Goal: Task Accomplishment & Management: Use online tool/utility

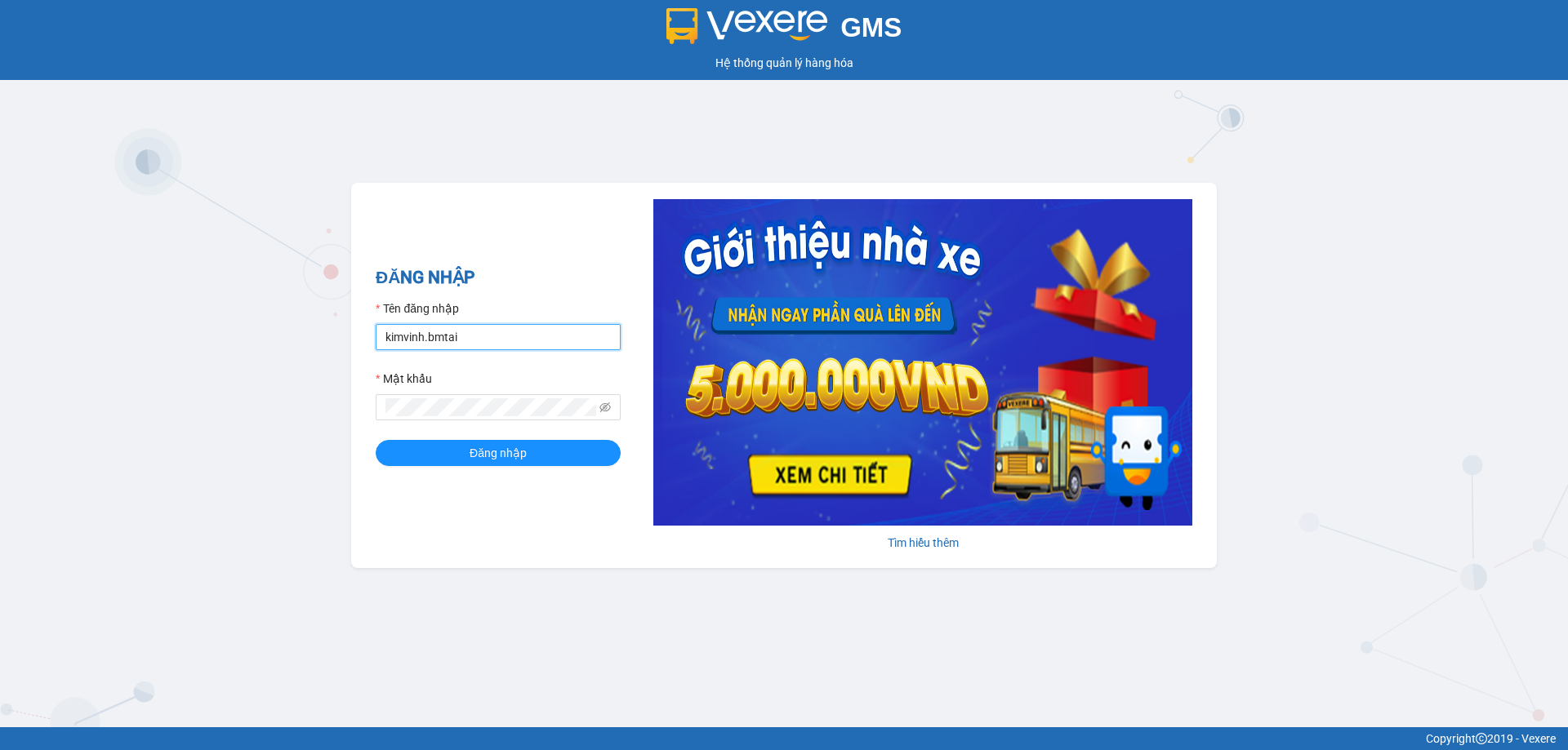
drag, startPoint x: 504, startPoint y: 335, endPoint x: 508, endPoint y: 347, distance: 12.6
click at [504, 335] on input "kimvinh.bmtai" at bounding box center [498, 337] width 245 height 26
type input "thuy.bmtai"
click at [508, 452] on span "Đăng nhập" at bounding box center [498, 453] width 57 height 18
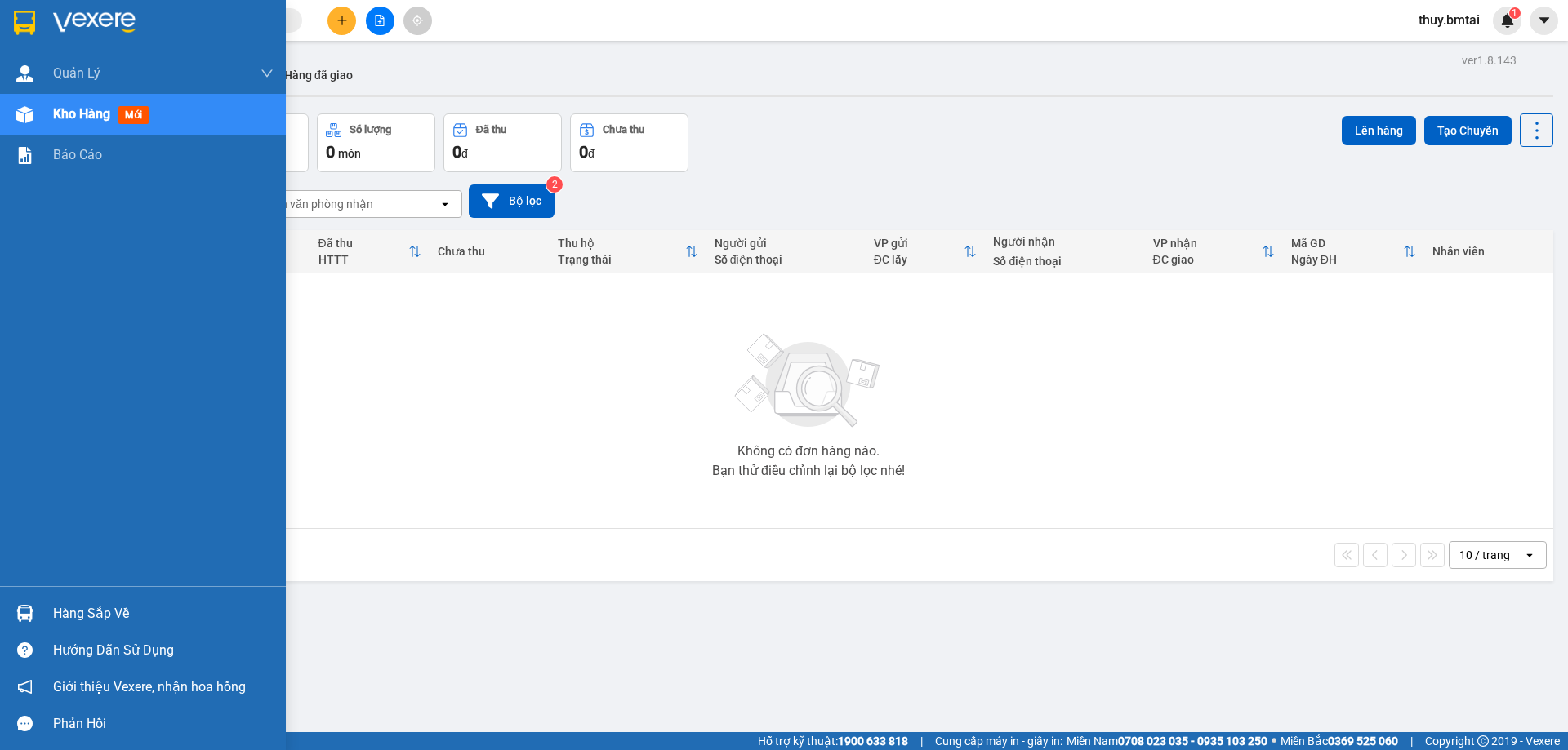
drag, startPoint x: 39, startPoint y: 605, endPoint x: 50, endPoint y: 605, distance: 11.0
click at [40, 605] on div "Hàng sắp về" at bounding box center [143, 613] width 286 height 37
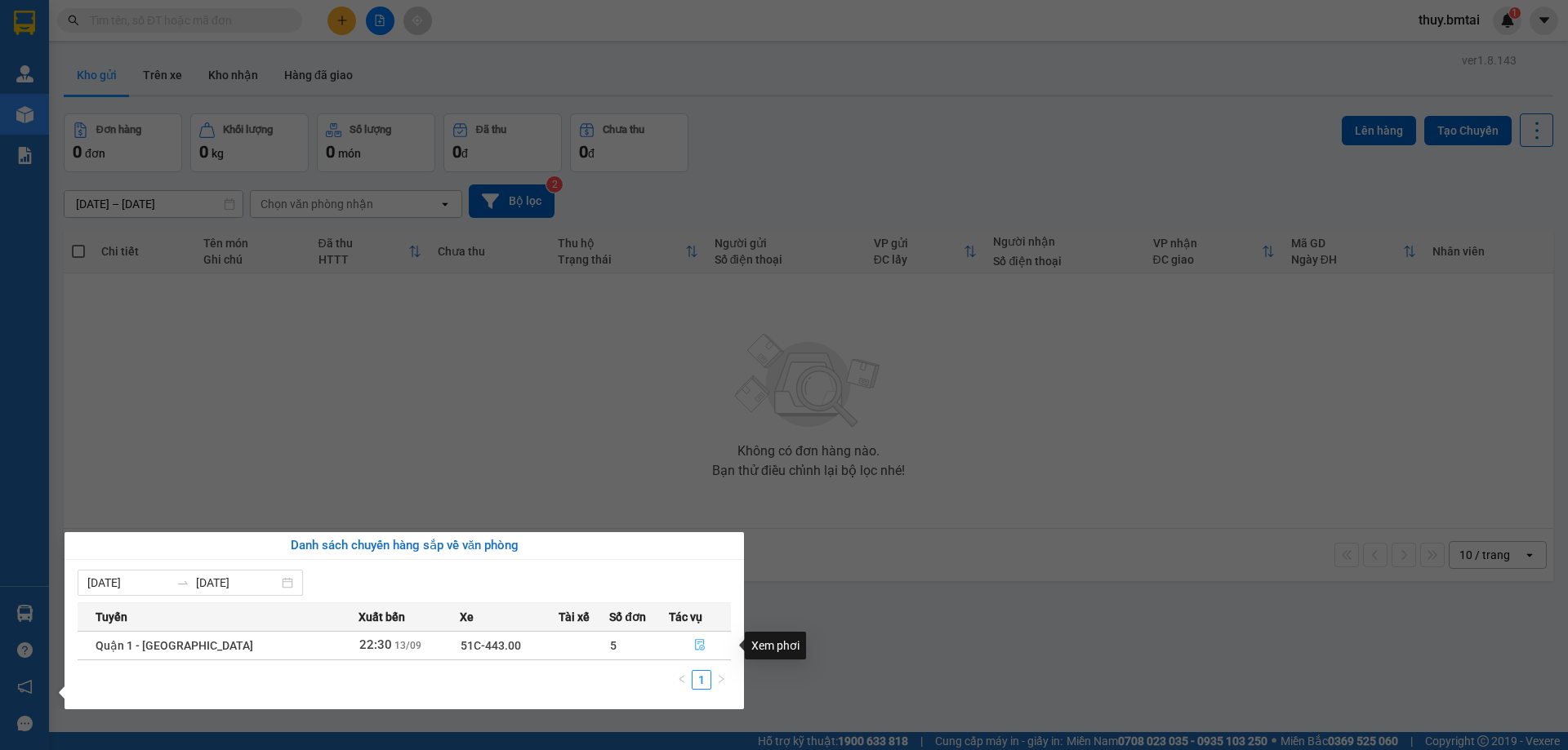
click at [687, 646] on button "button" at bounding box center [700, 645] width 61 height 26
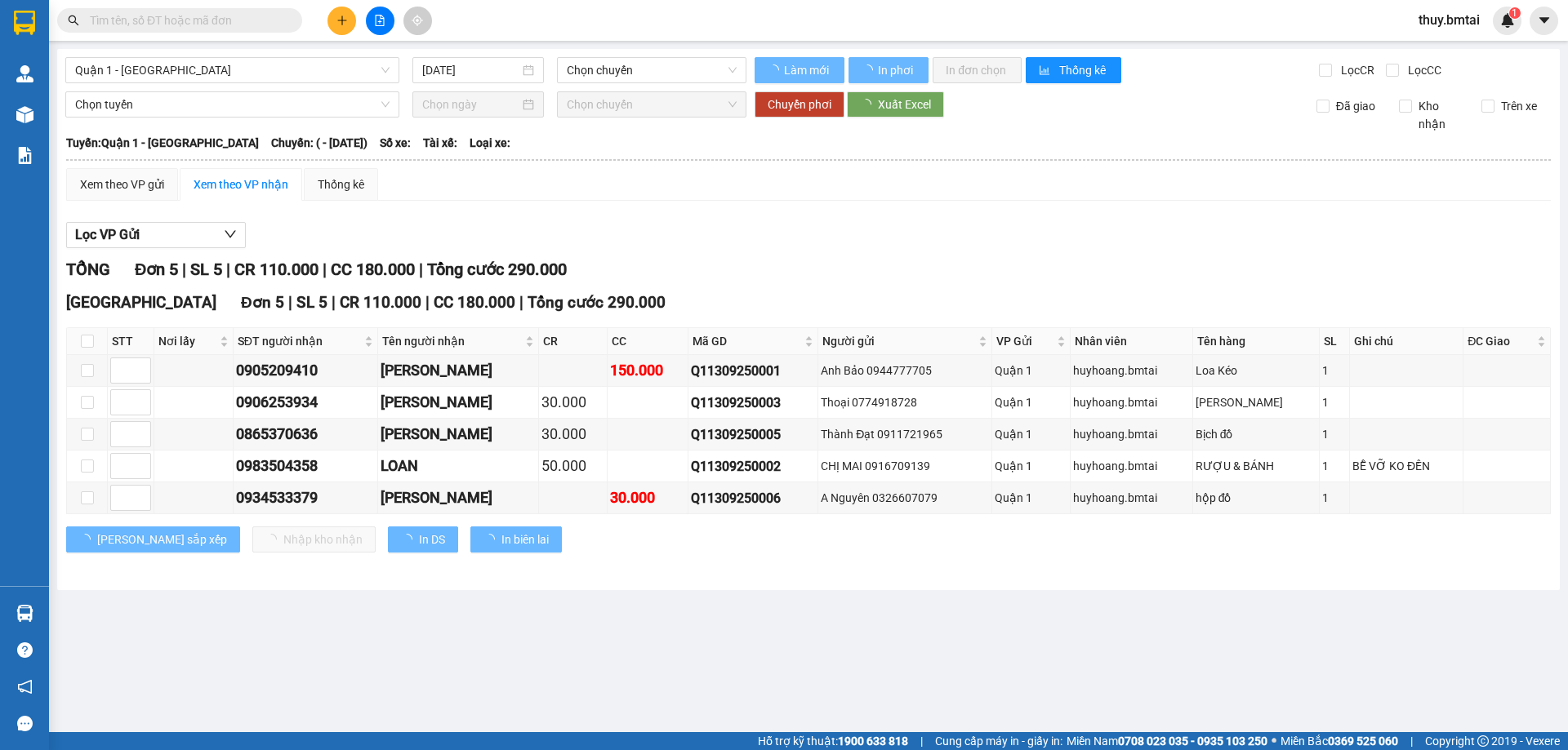
type input "13/09/2025"
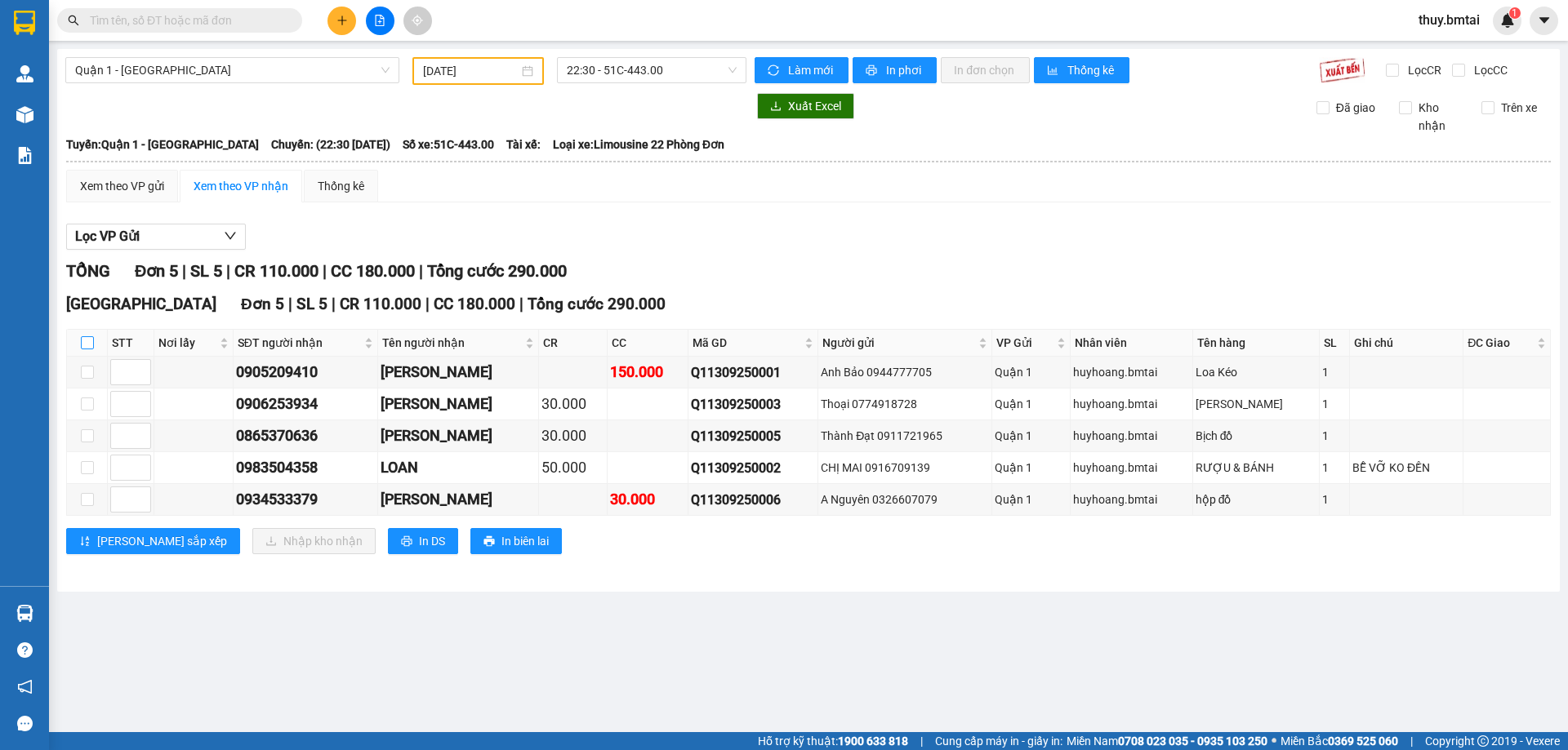
click at [86, 345] on input "checkbox" at bounding box center [87, 342] width 13 height 13
checkbox input "true"
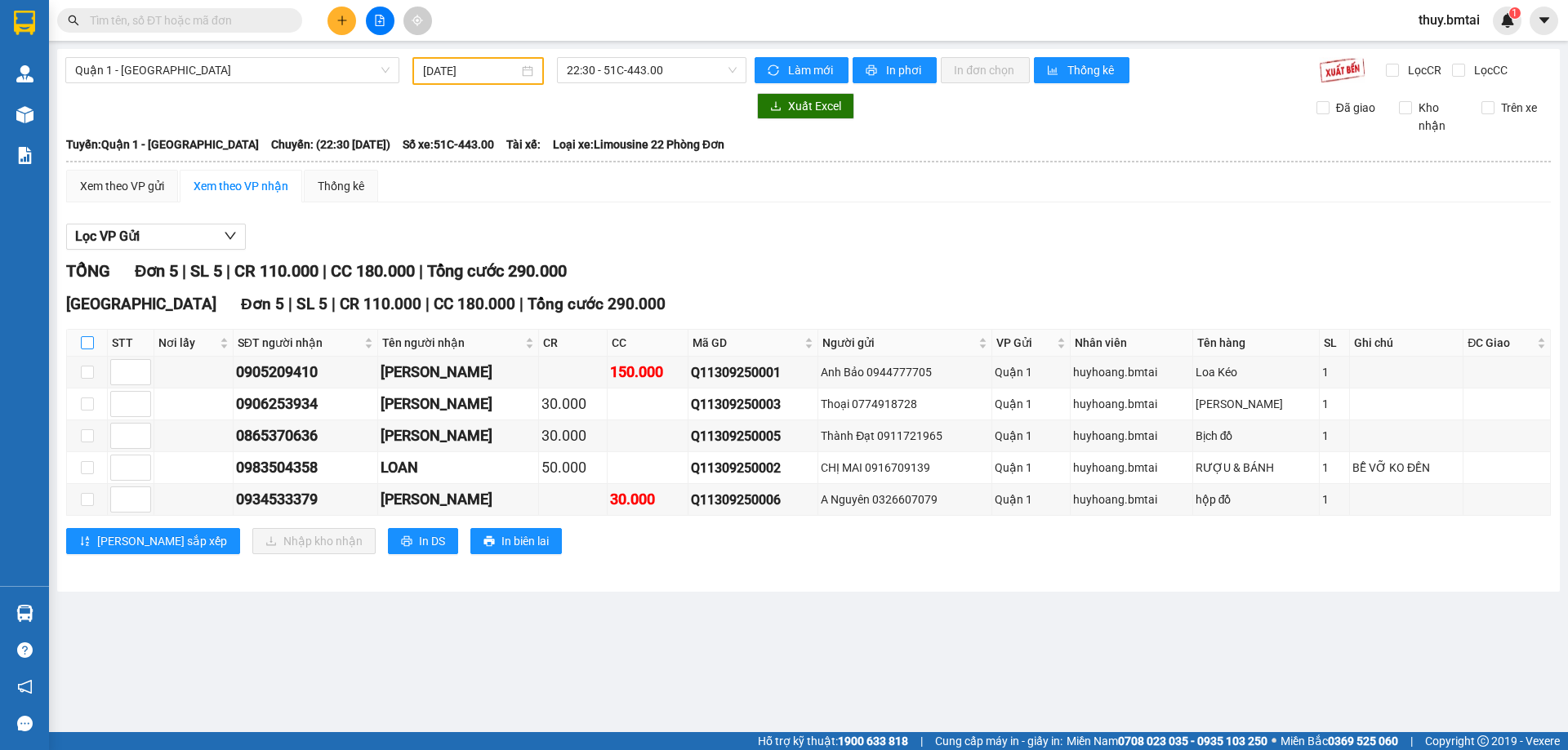
checkbox input "true"
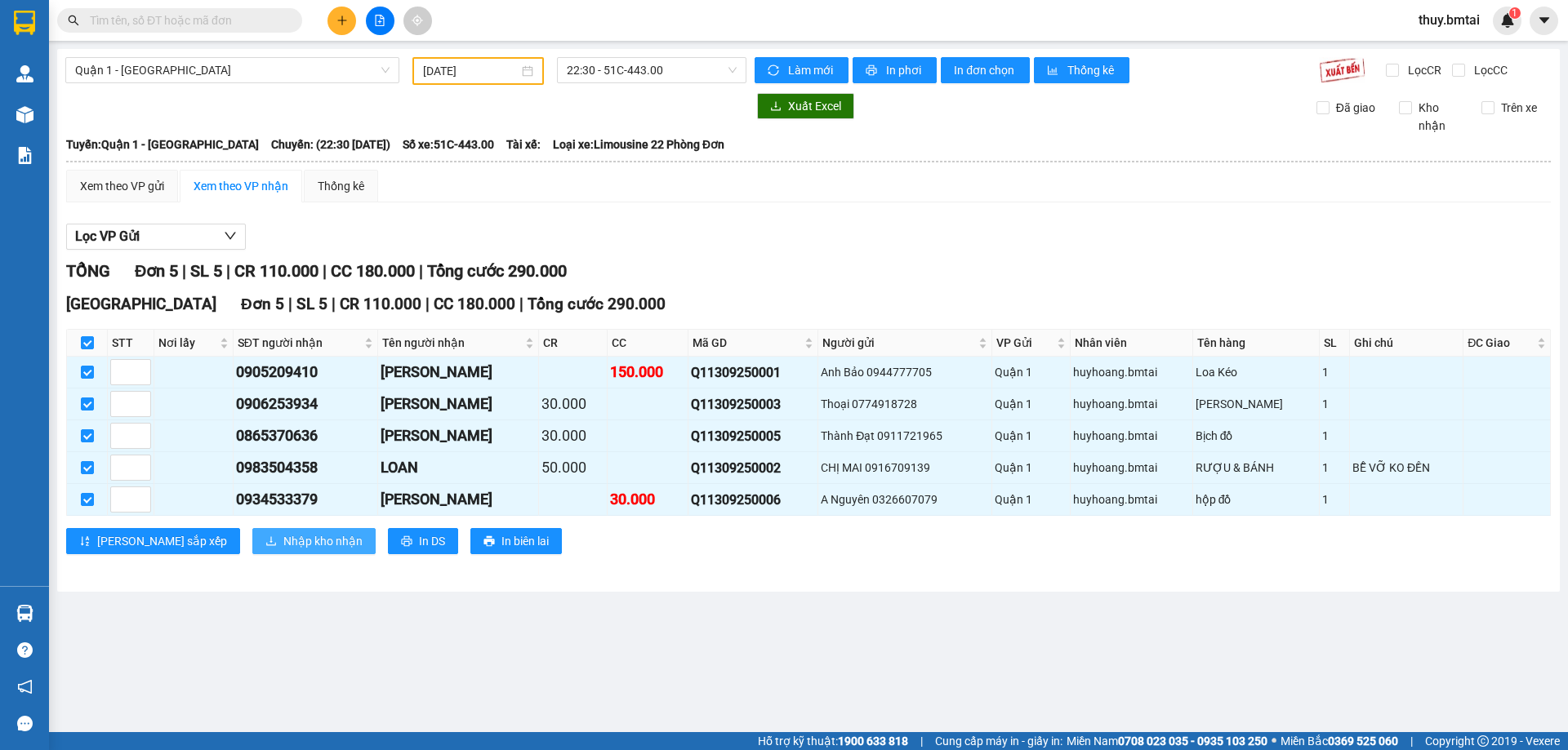
click at [274, 531] on button "Nhập kho nhận" at bounding box center [314, 541] width 124 height 26
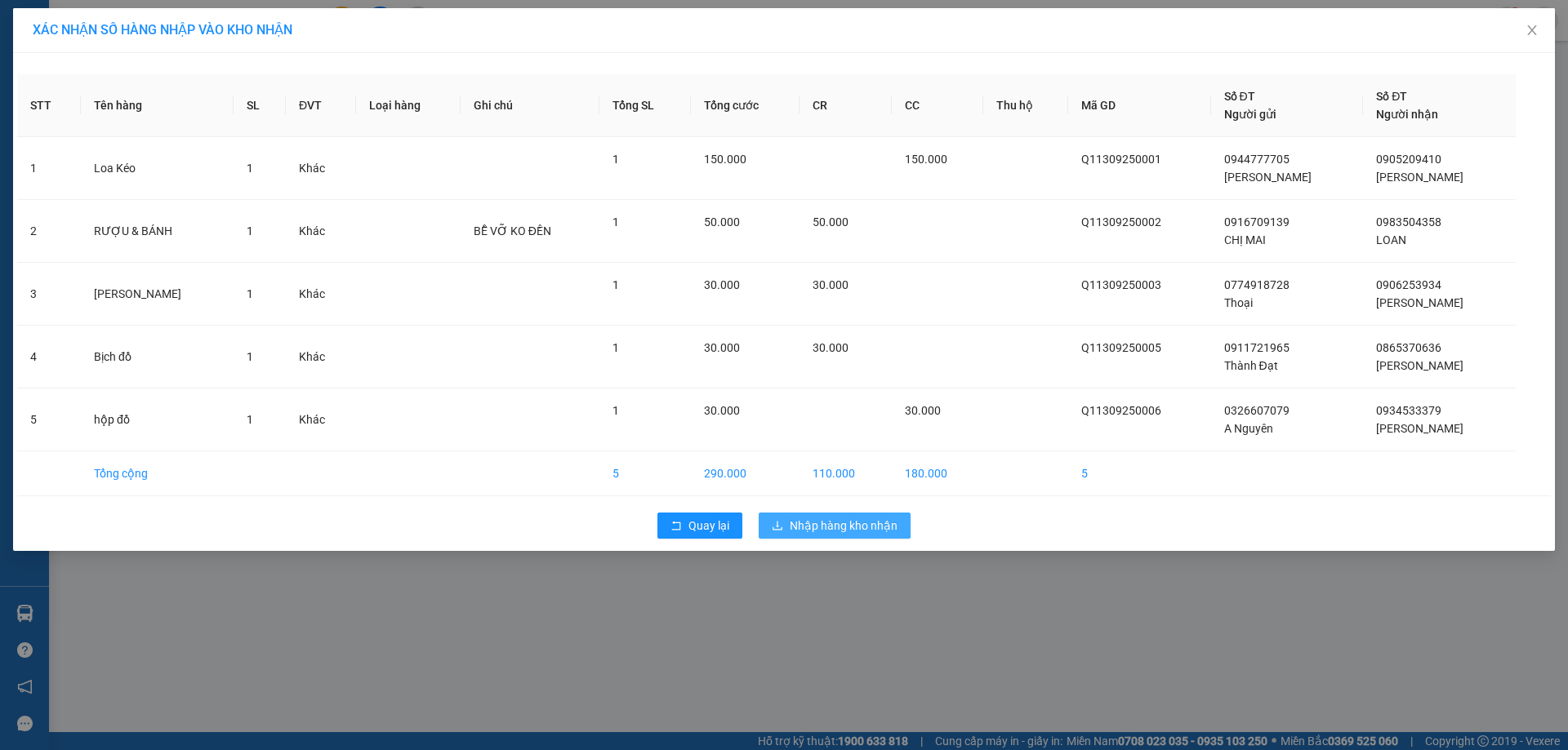
click at [854, 523] on span "Nhập hàng kho nhận" at bounding box center [844, 525] width 108 height 18
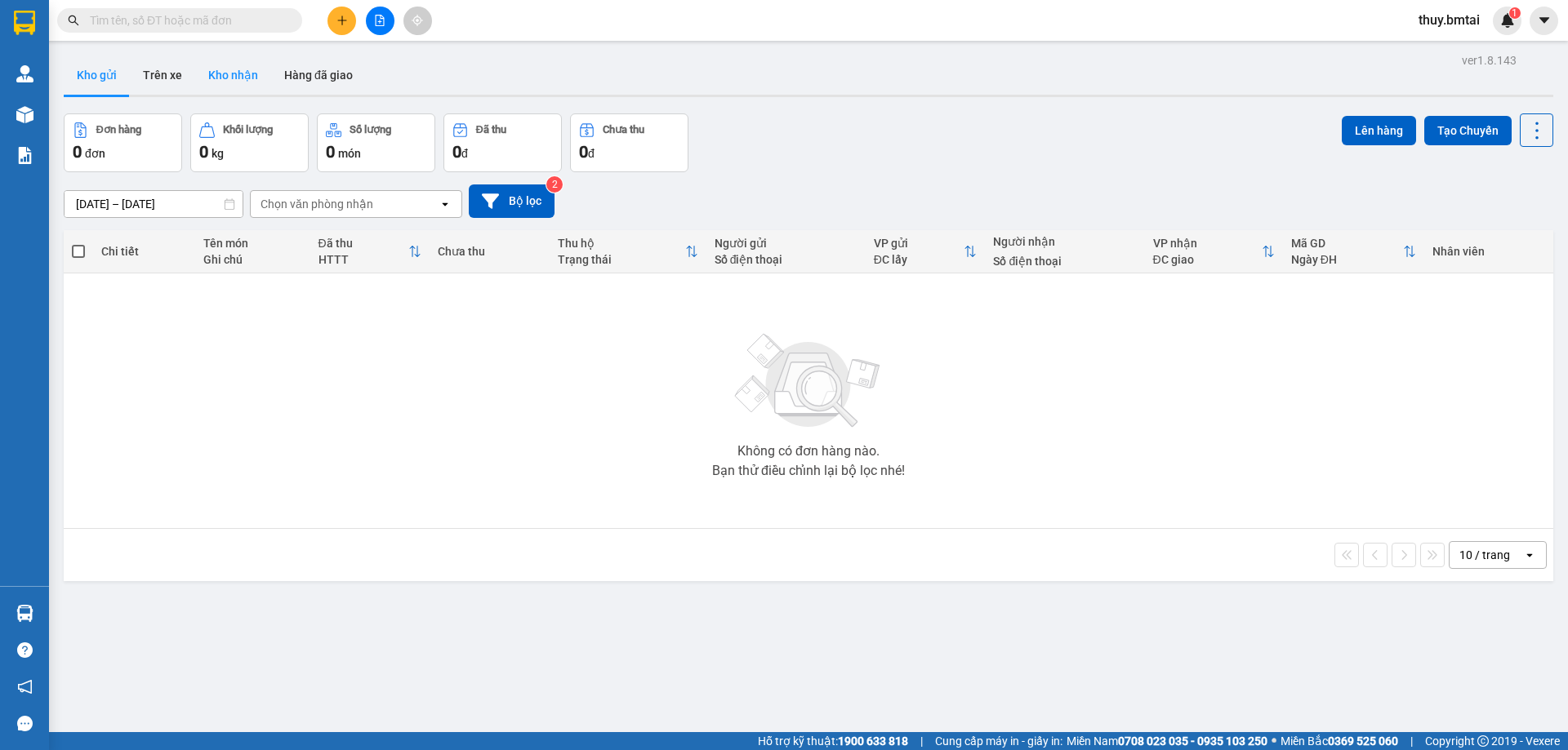
click at [248, 79] on button "Kho nhận" at bounding box center [233, 74] width 76 height 39
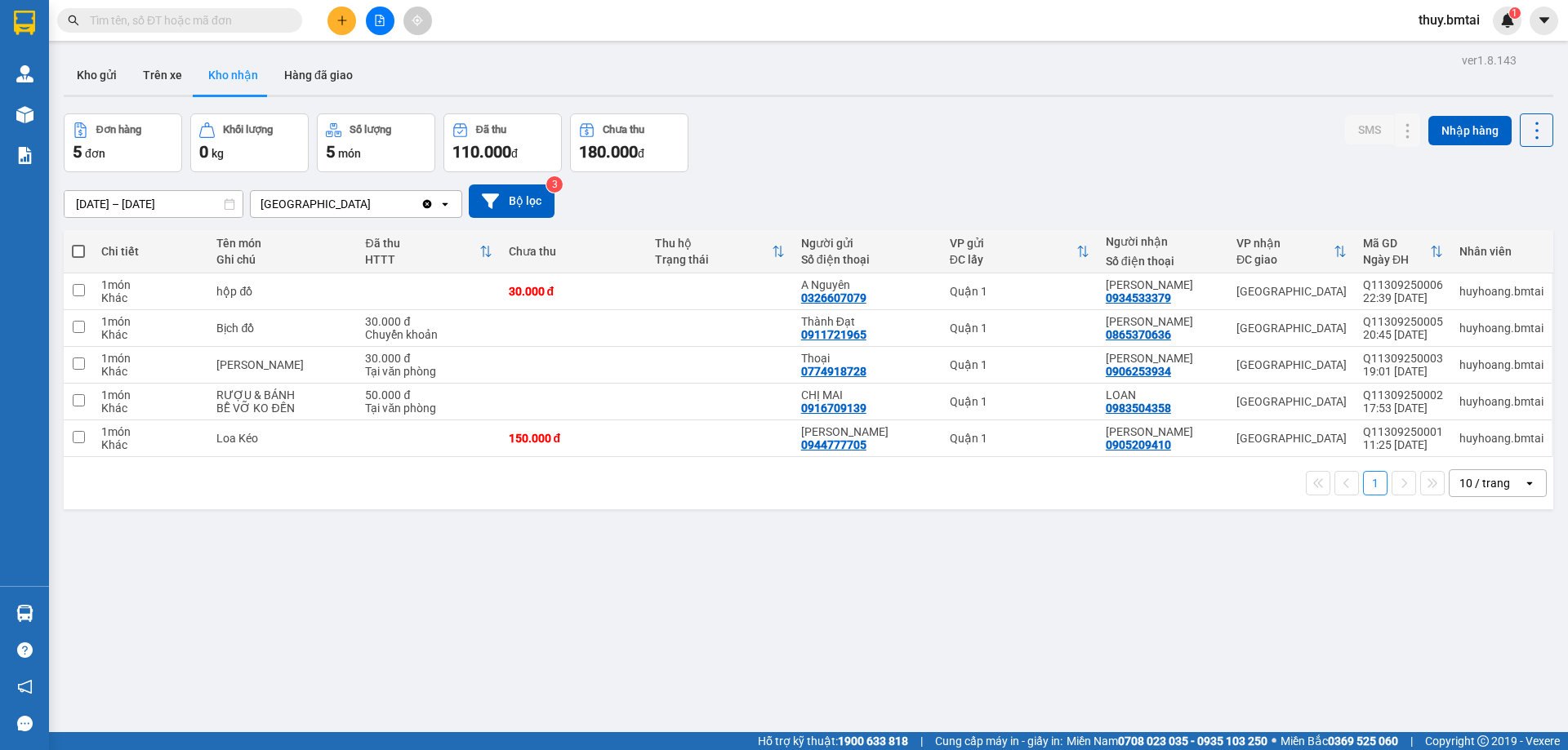
click at [200, 16] on input "text" at bounding box center [186, 20] width 193 height 18
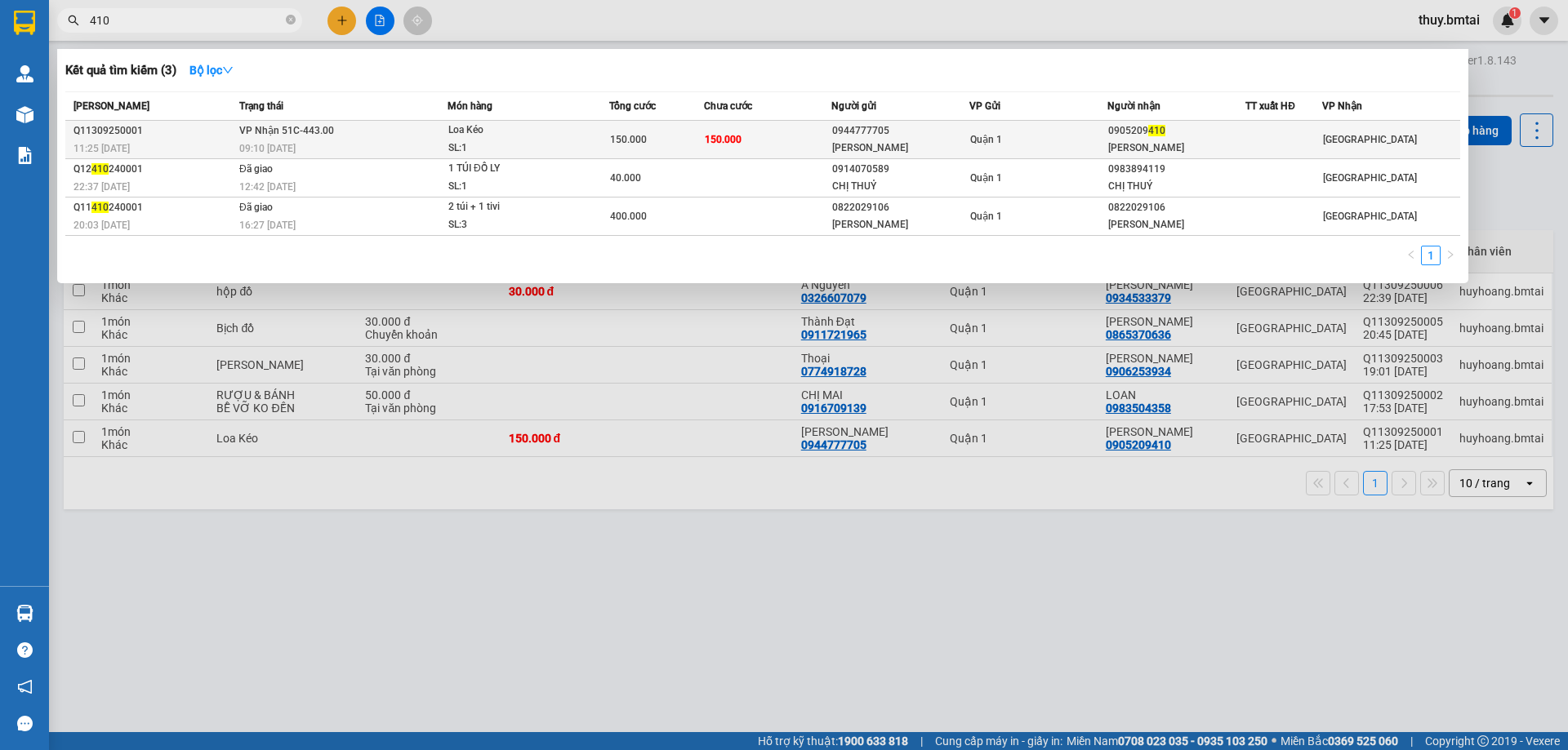
type input "410"
click at [1055, 126] on td "Quận 1" at bounding box center [1038, 140] width 138 height 38
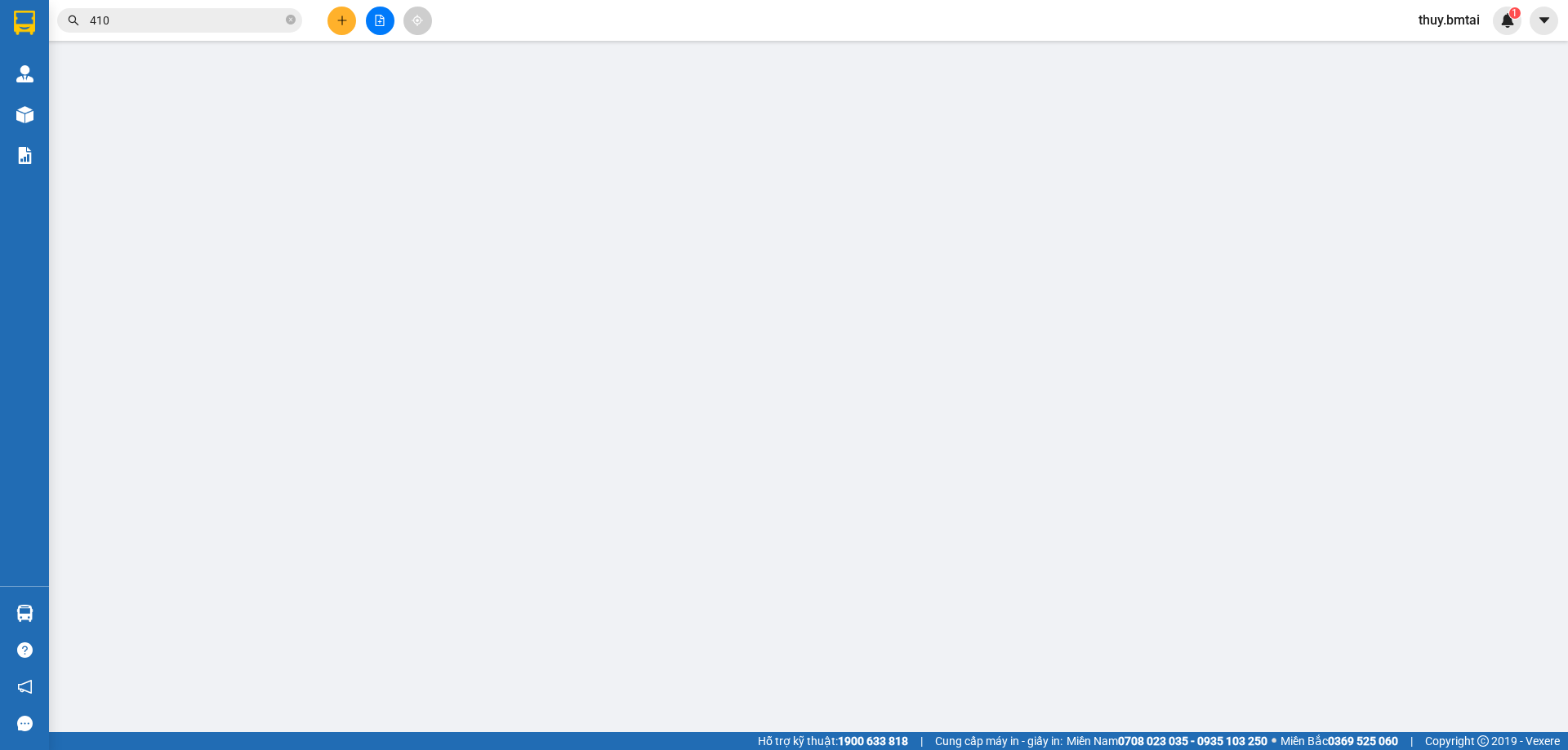
type input "0944777705"
type input "Anh Bảo"
type input "0905209410"
type input "Kim Hoàng"
type input "150.000"
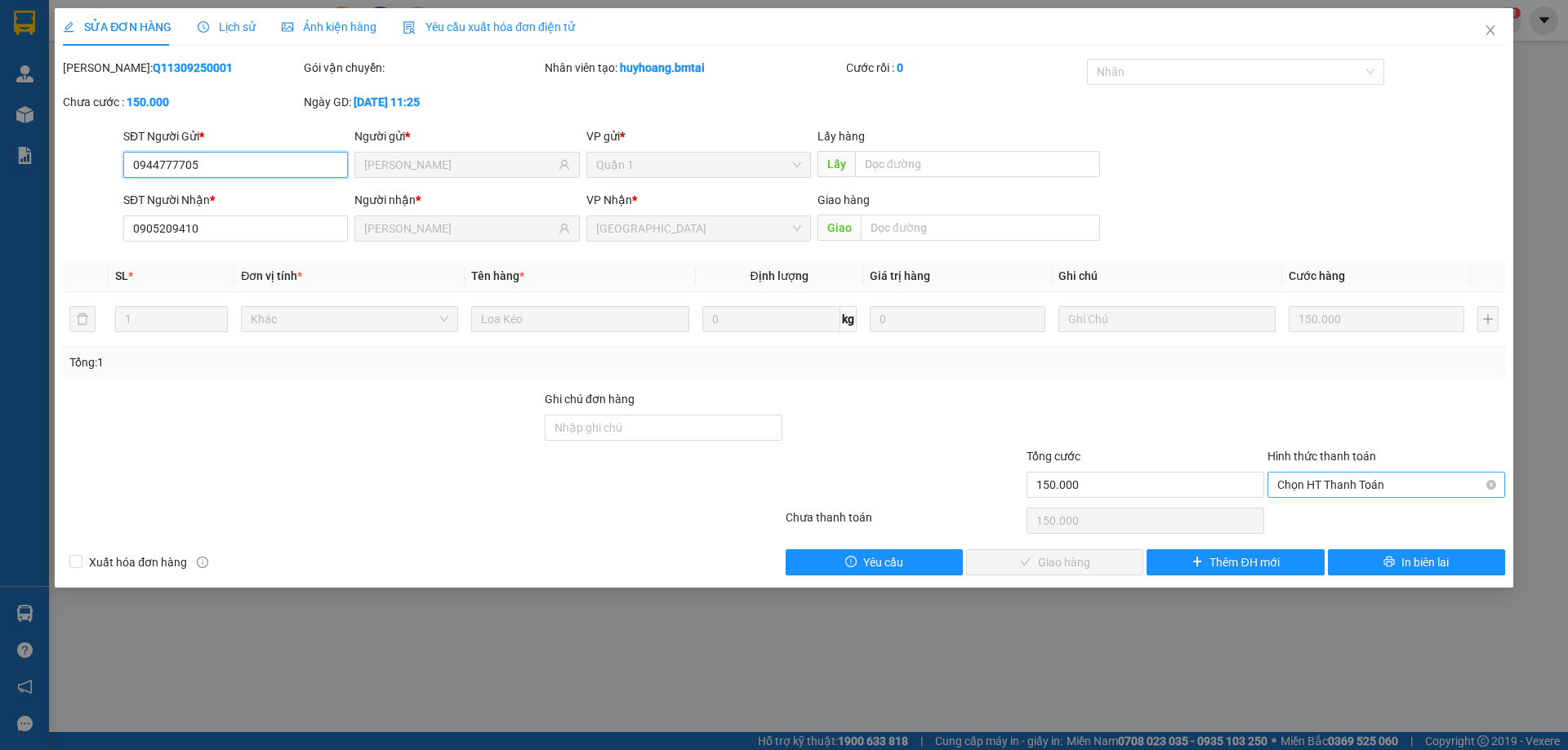
click at [1336, 493] on span "Chọn HT Thanh Toán" at bounding box center [1386, 485] width 218 height 24
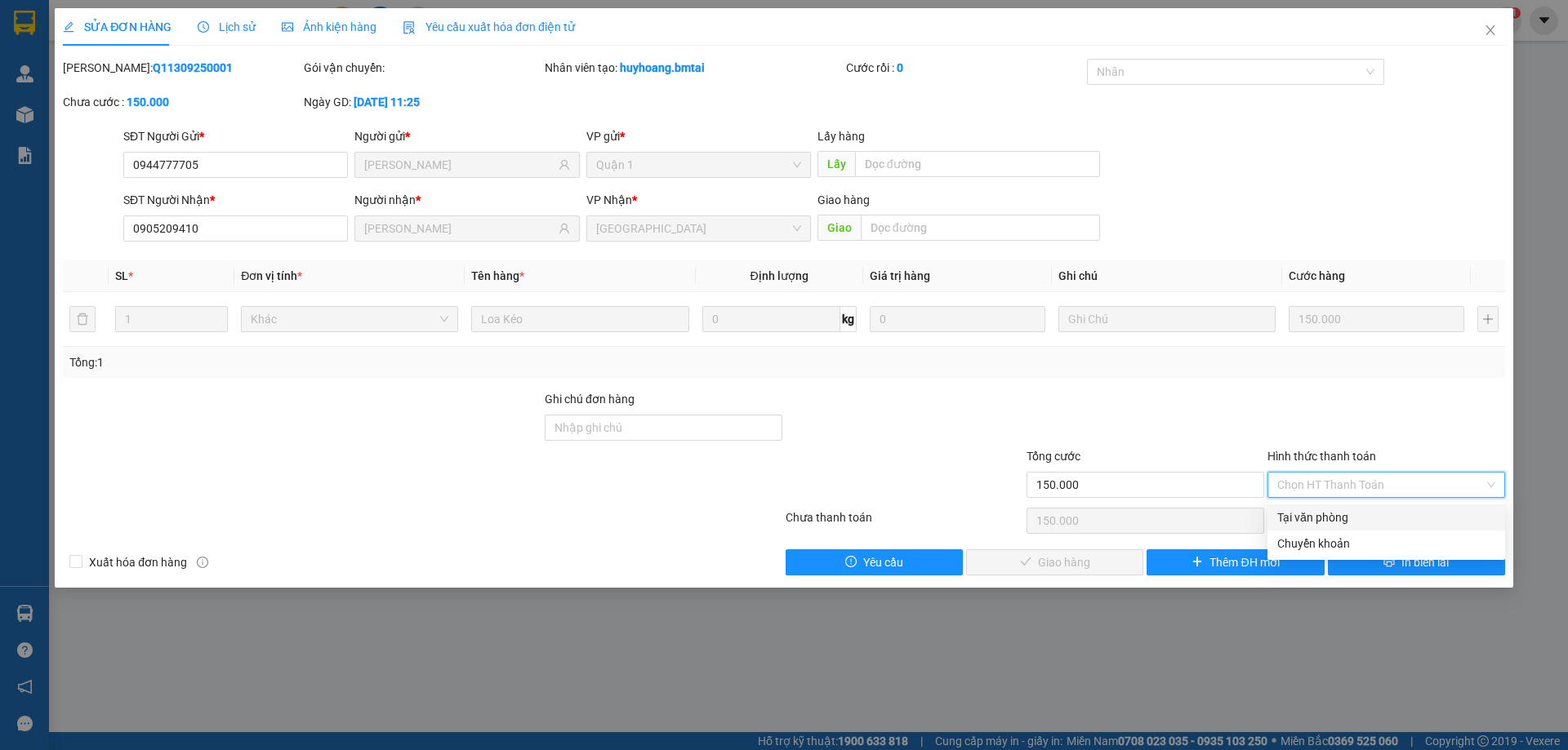
click at [1337, 514] on div "Tại văn phòng" at bounding box center [1386, 518] width 218 height 18
type input "0"
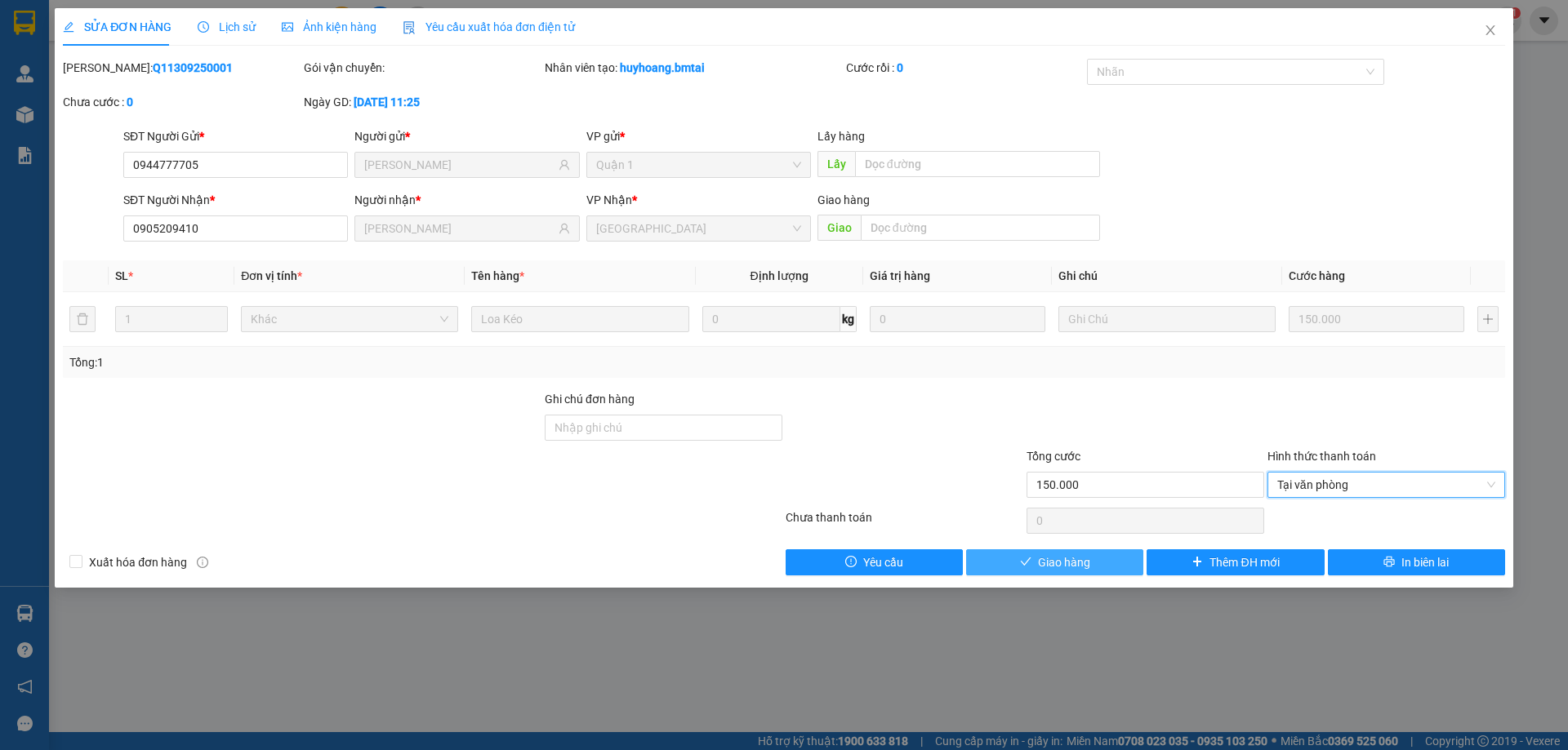
click at [1112, 552] on button "Giao hàng" at bounding box center [1055, 562] width 177 height 26
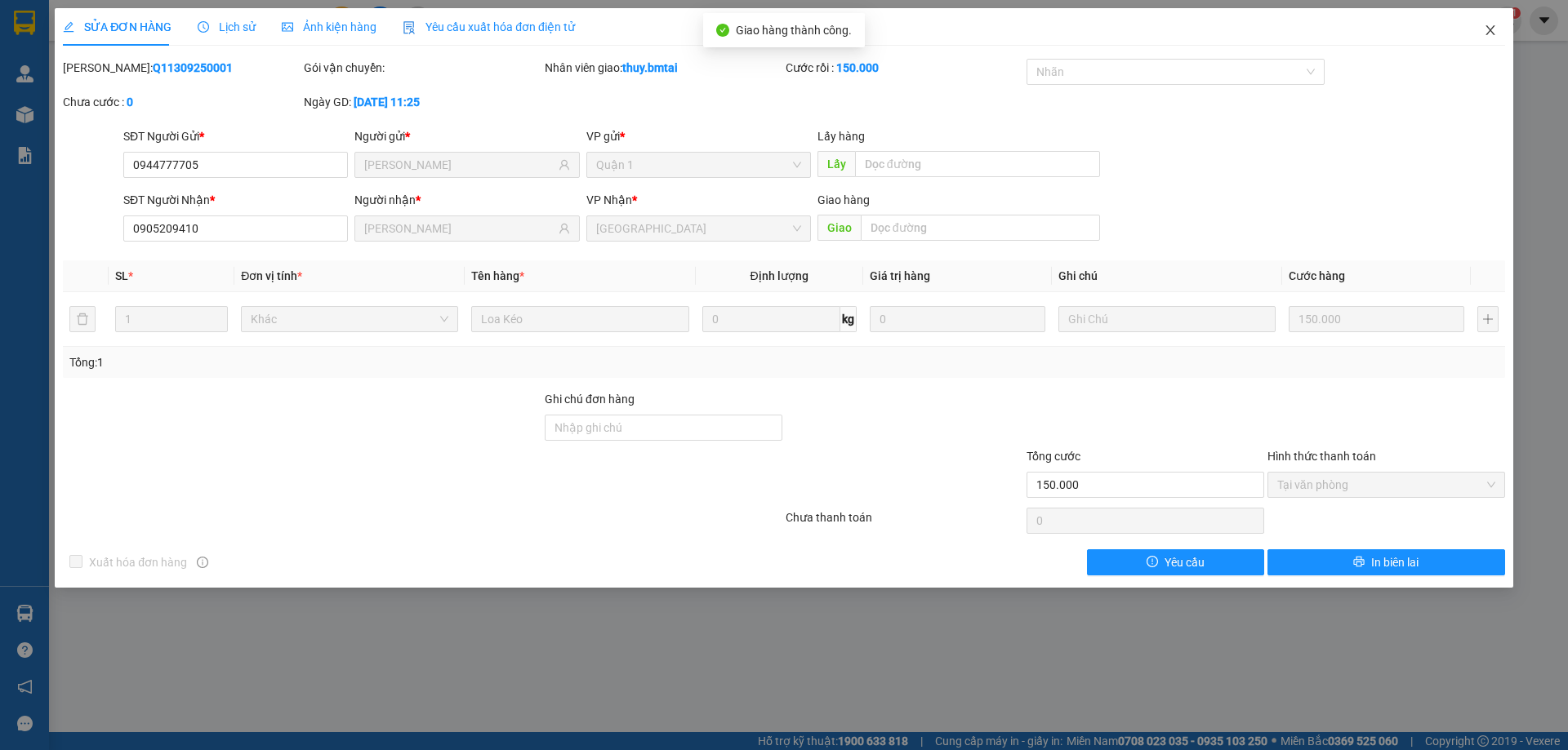
click at [1492, 35] on icon "close" at bounding box center [1490, 29] width 13 height 13
click at [1492, 35] on div "Kết quả tìm kiếm ( 3 ) Bộ lọc Mã ĐH Trạng thái Món hàng Tổng cước Chưa cước Ngư…" at bounding box center [784, 20] width 1568 height 41
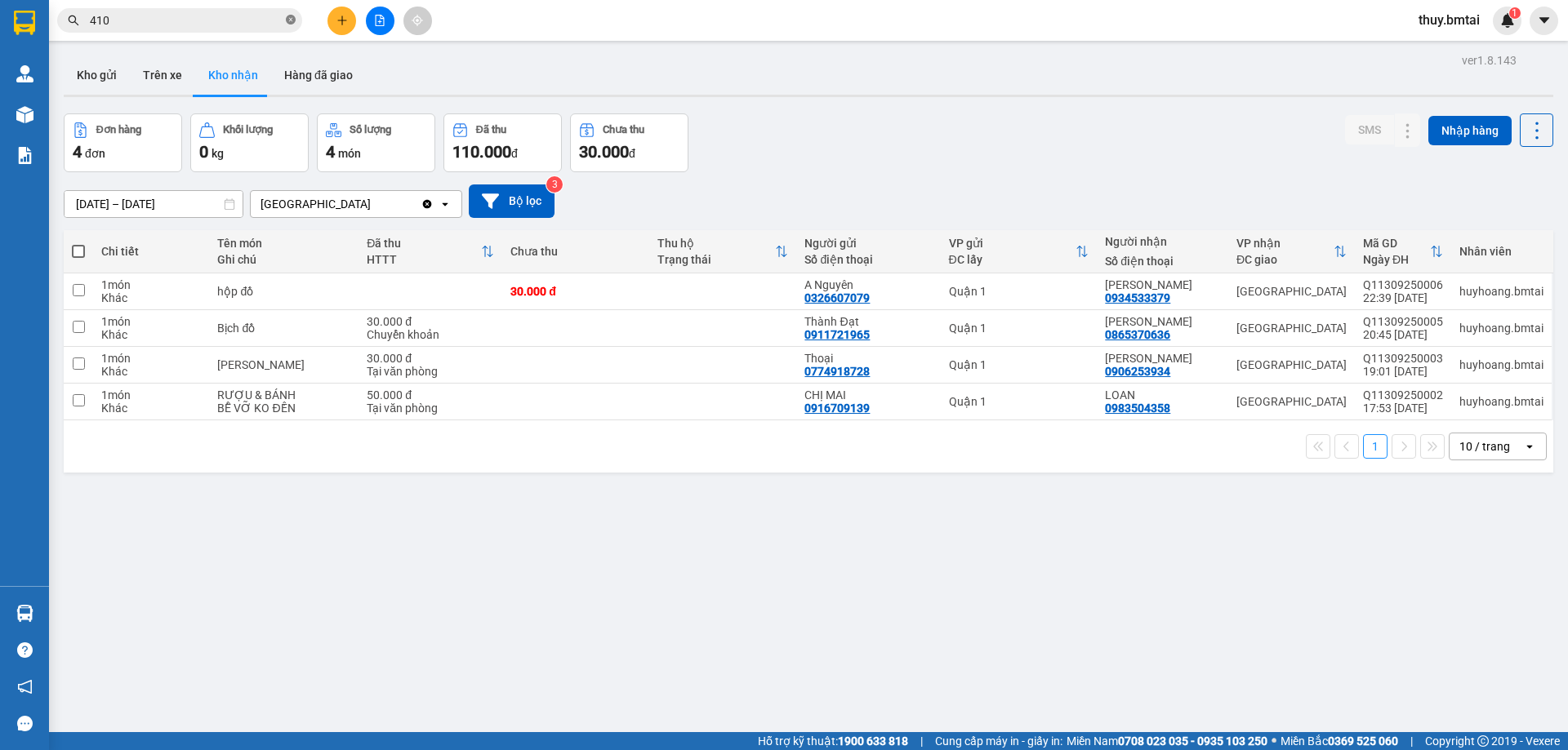
click at [290, 22] on icon "close-circle" at bounding box center [290, 19] width 10 height 10
click at [267, 22] on input "text" at bounding box center [186, 20] width 193 height 18
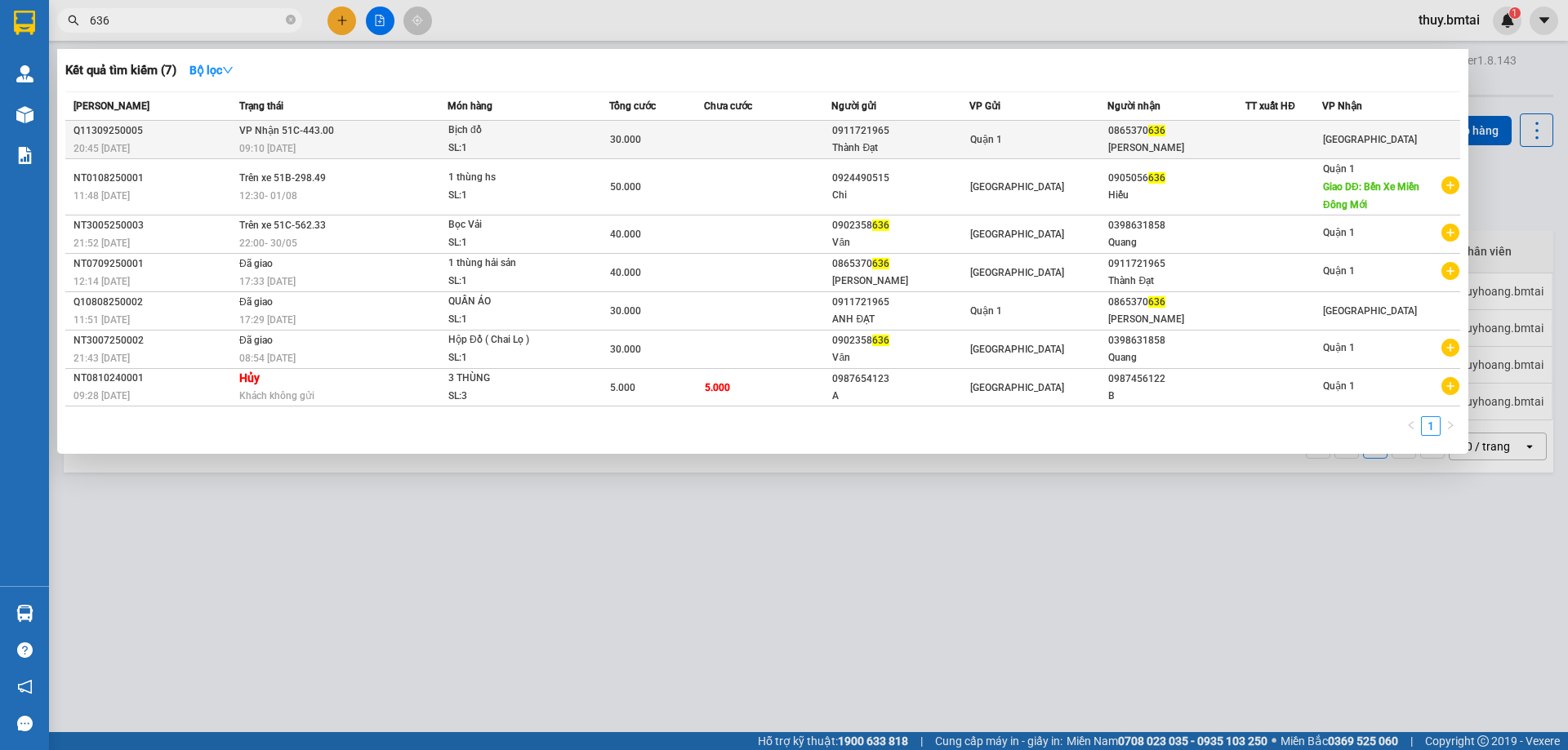
type input "636"
click at [1206, 147] on div "Thu Minh" at bounding box center [1176, 149] width 137 height 17
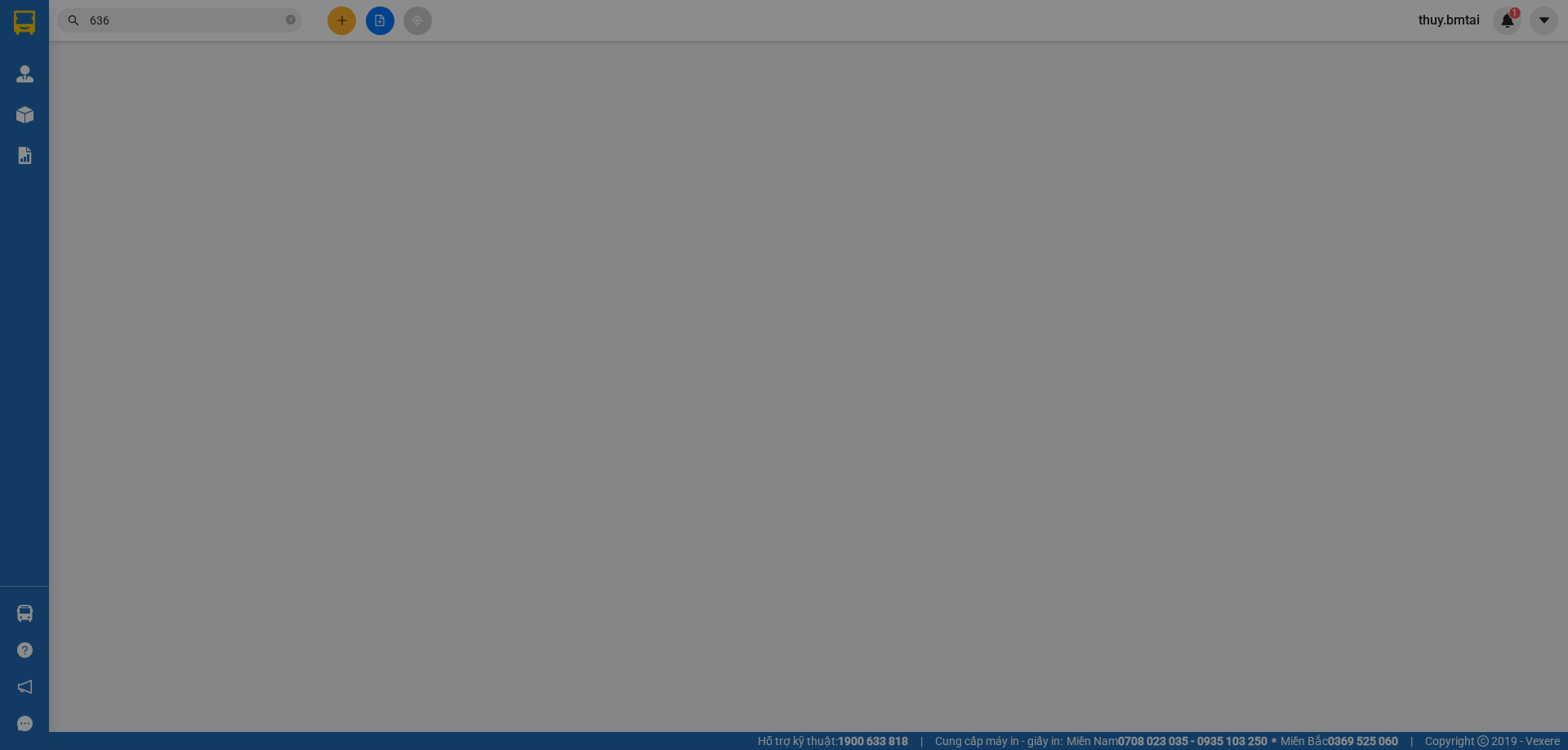
type input "0911721965"
type input "Thành Đạt"
type input "0865370636"
type input "Thu Minh"
type input "Ck 13/9"
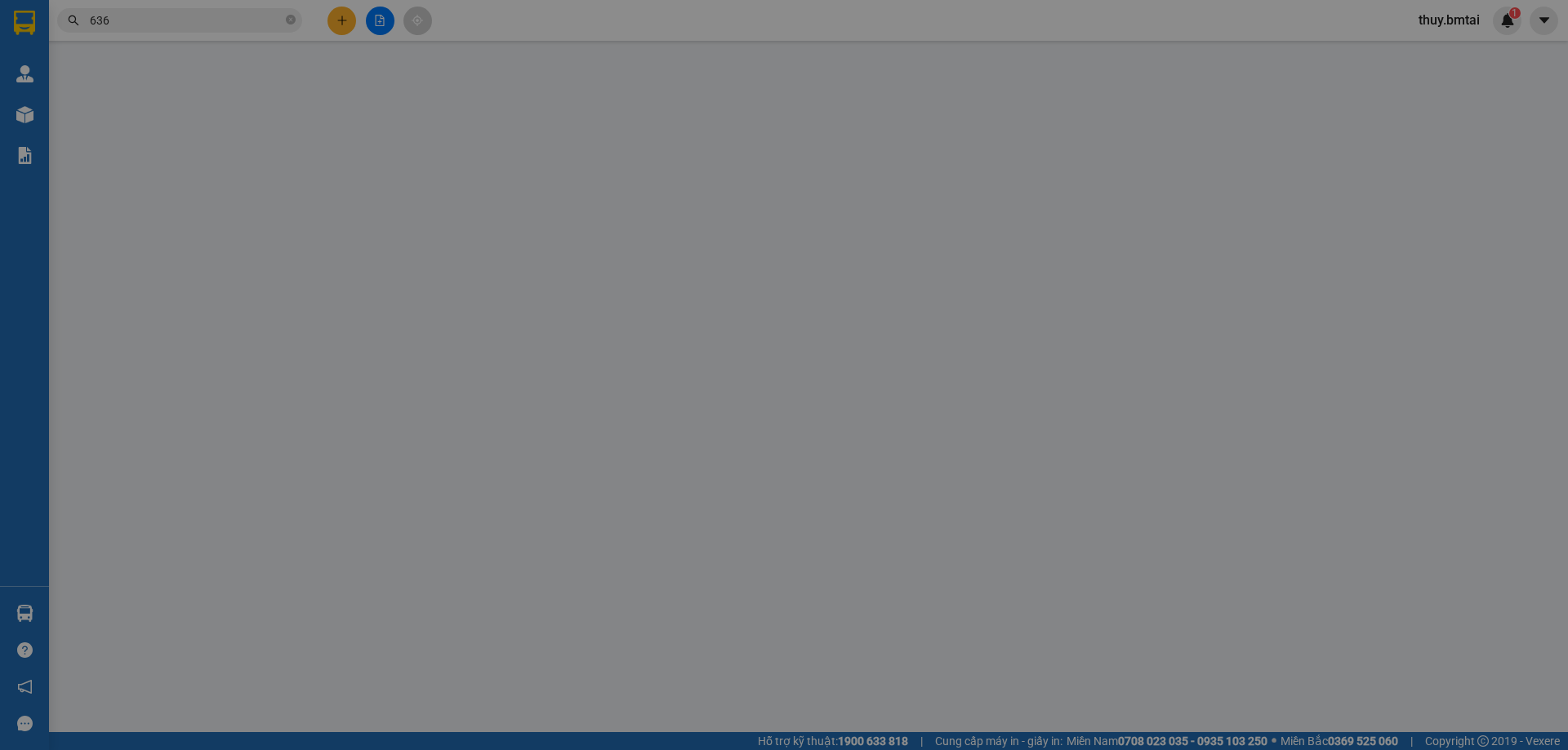
type input "30.000"
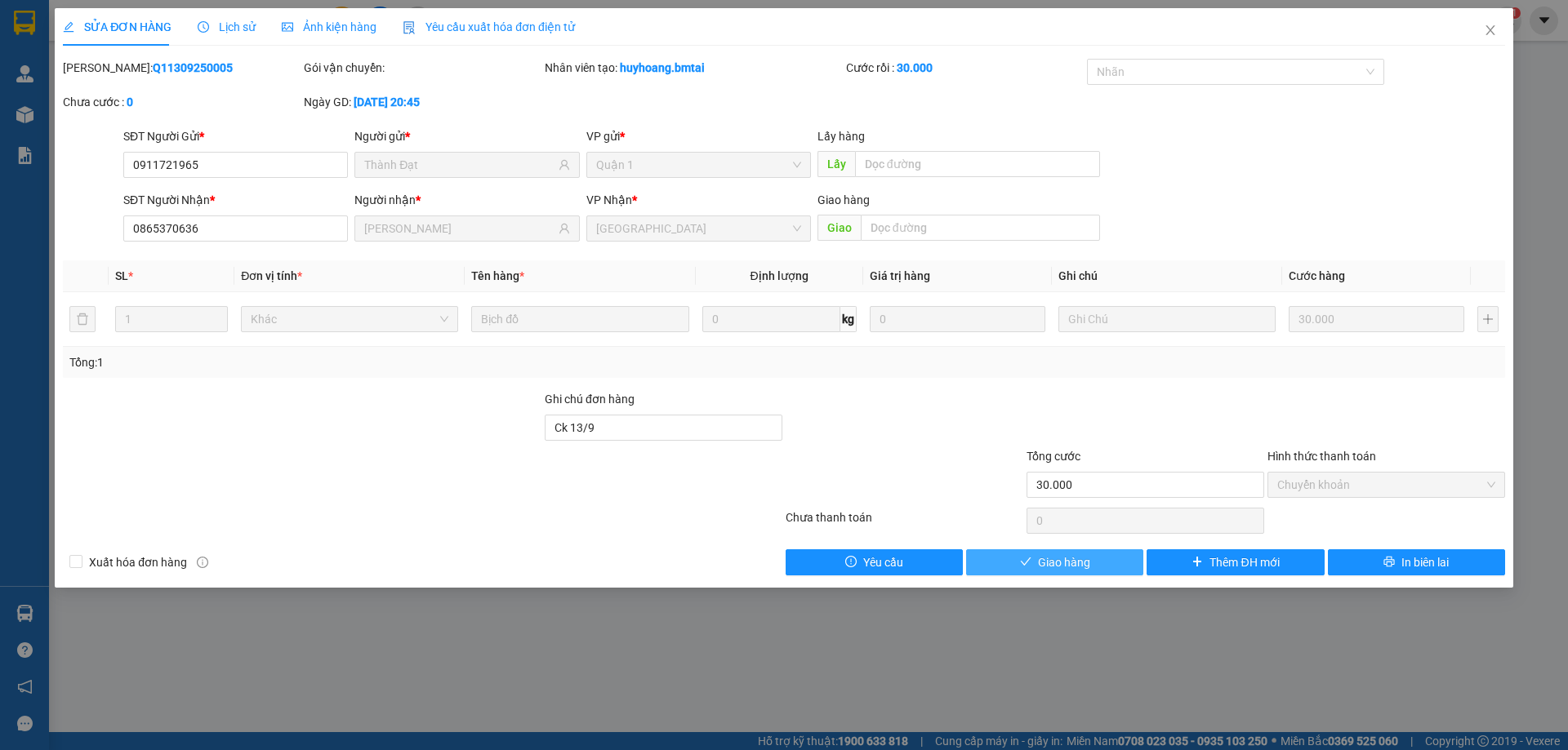
click at [1090, 566] on button "Giao hàng" at bounding box center [1055, 562] width 177 height 26
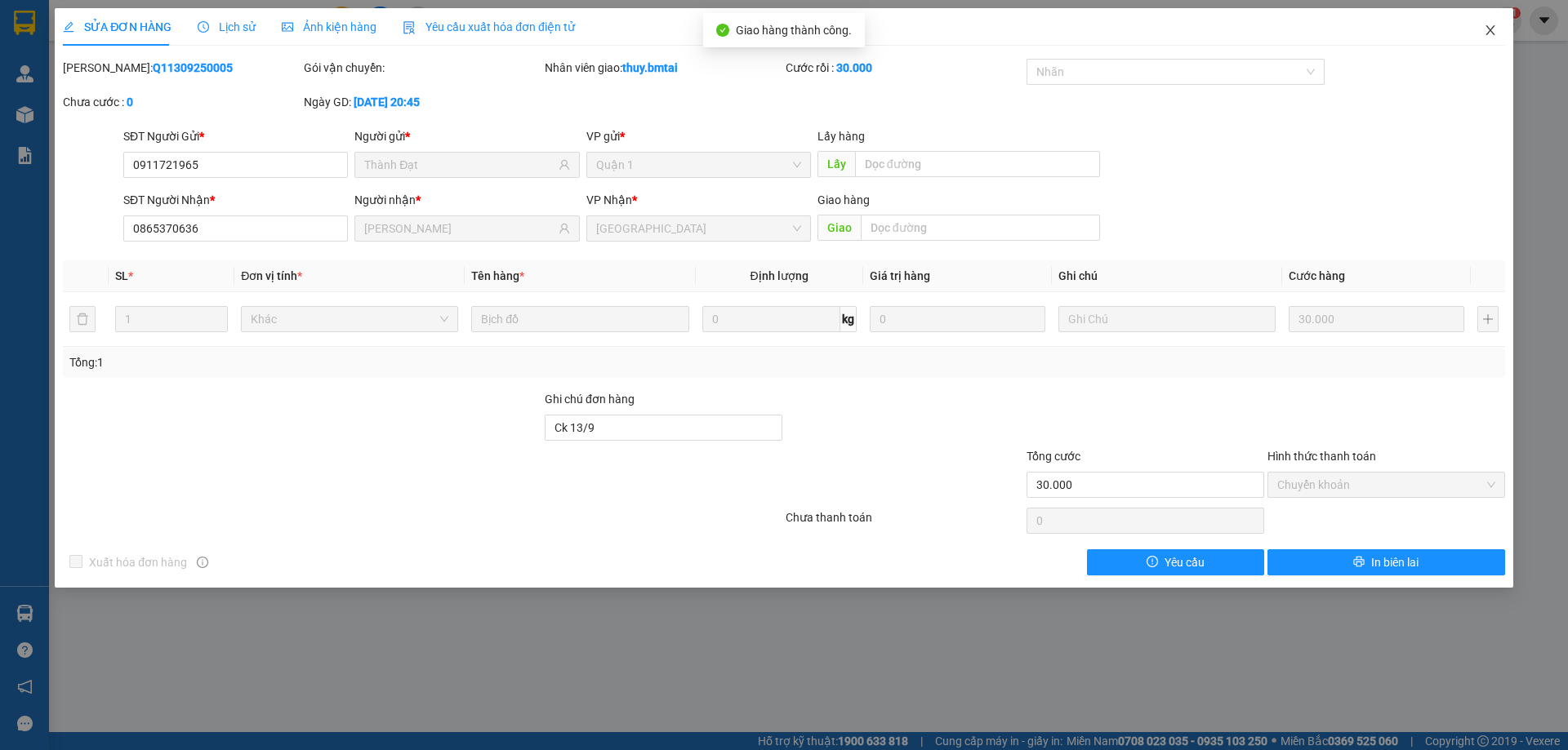
click at [1492, 24] on icon "close" at bounding box center [1490, 29] width 13 height 13
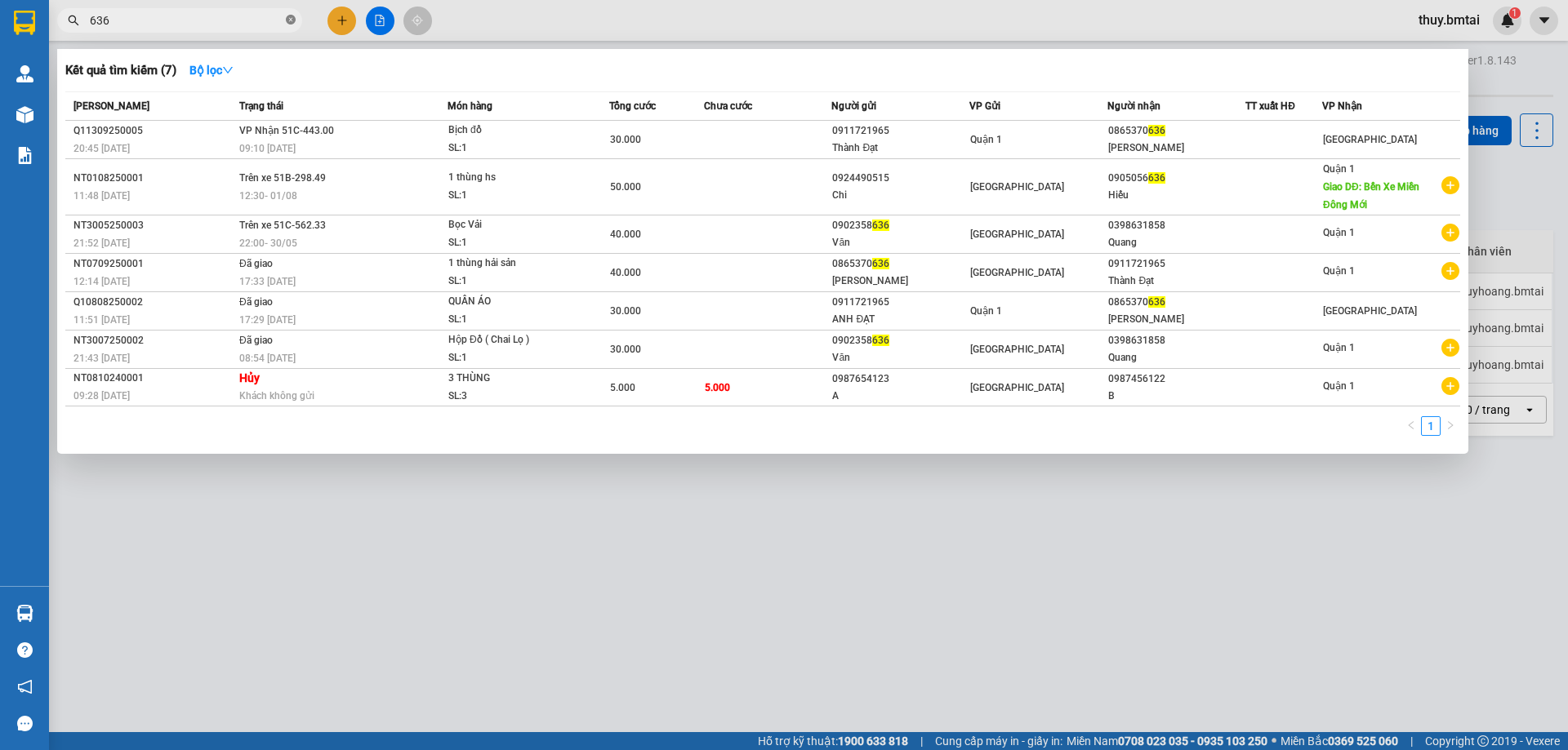
click at [289, 19] on icon "close-circle" at bounding box center [290, 19] width 10 height 10
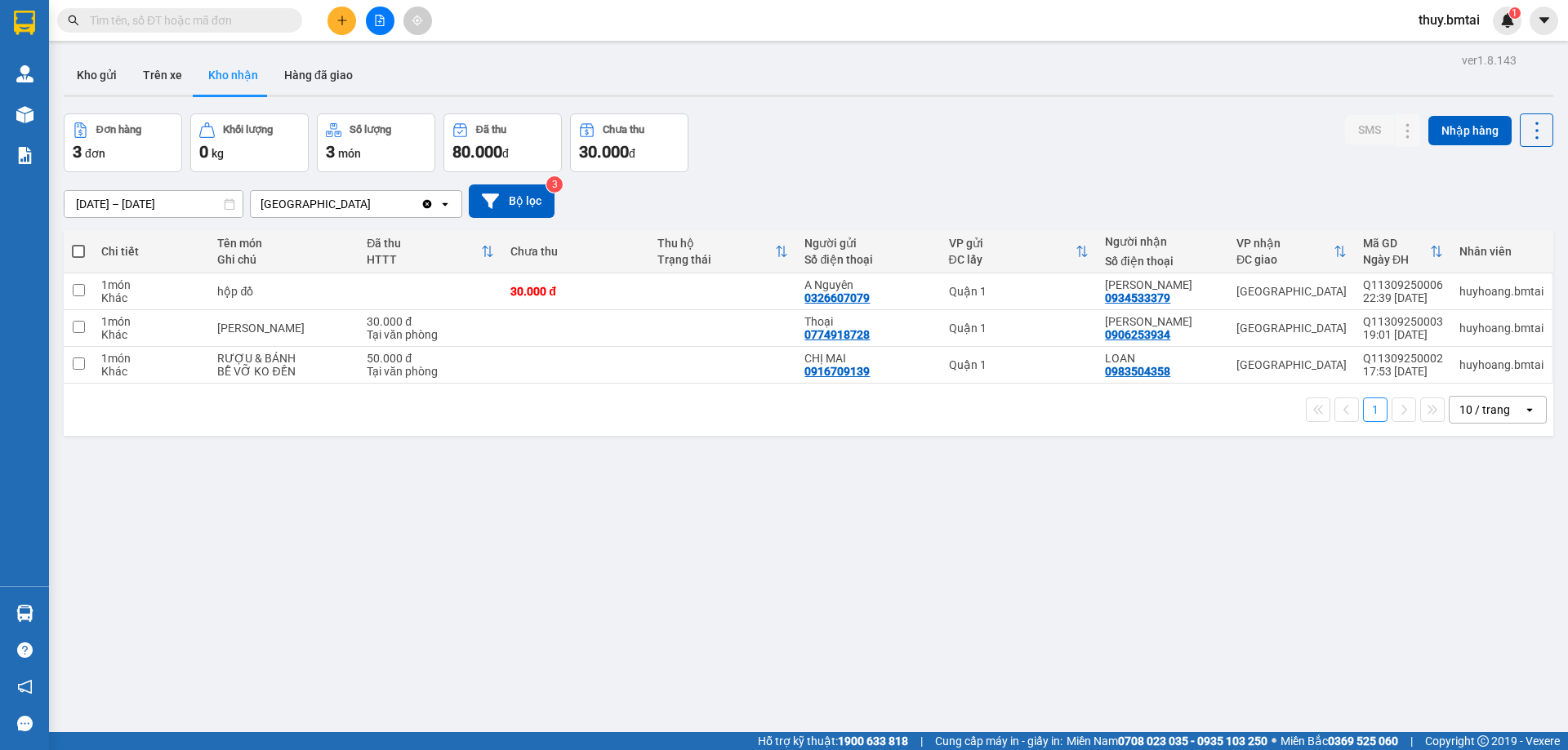
click at [209, 23] on input "text" at bounding box center [186, 20] width 193 height 18
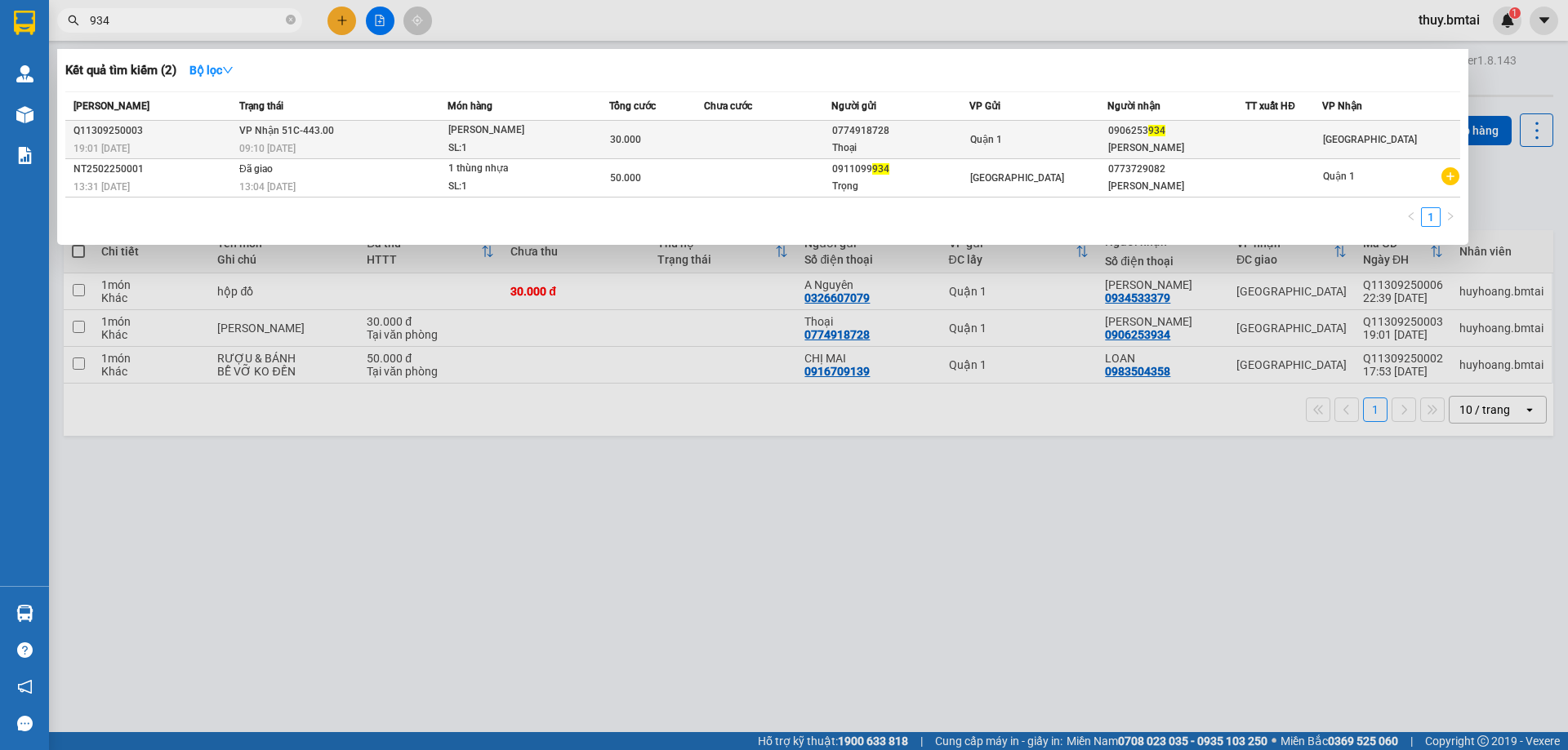
type input "934"
click at [1051, 139] on div "Quận 1" at bounding box center [1038, 139] width 137 height 18
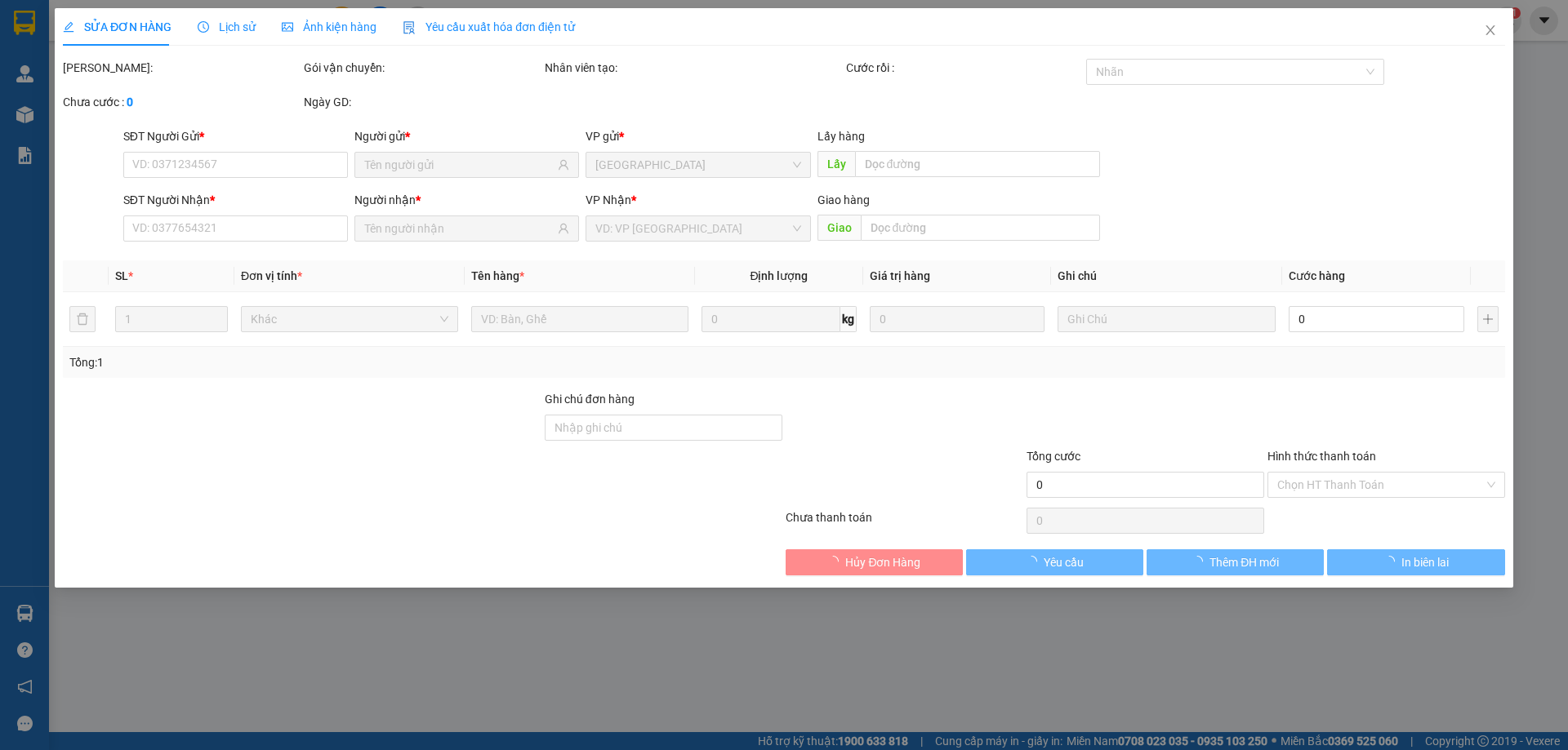
type input "0774918728"
type input "Thoại"
type input "0906253934"
type input "Anh Huy"
type input "CK 13/9"
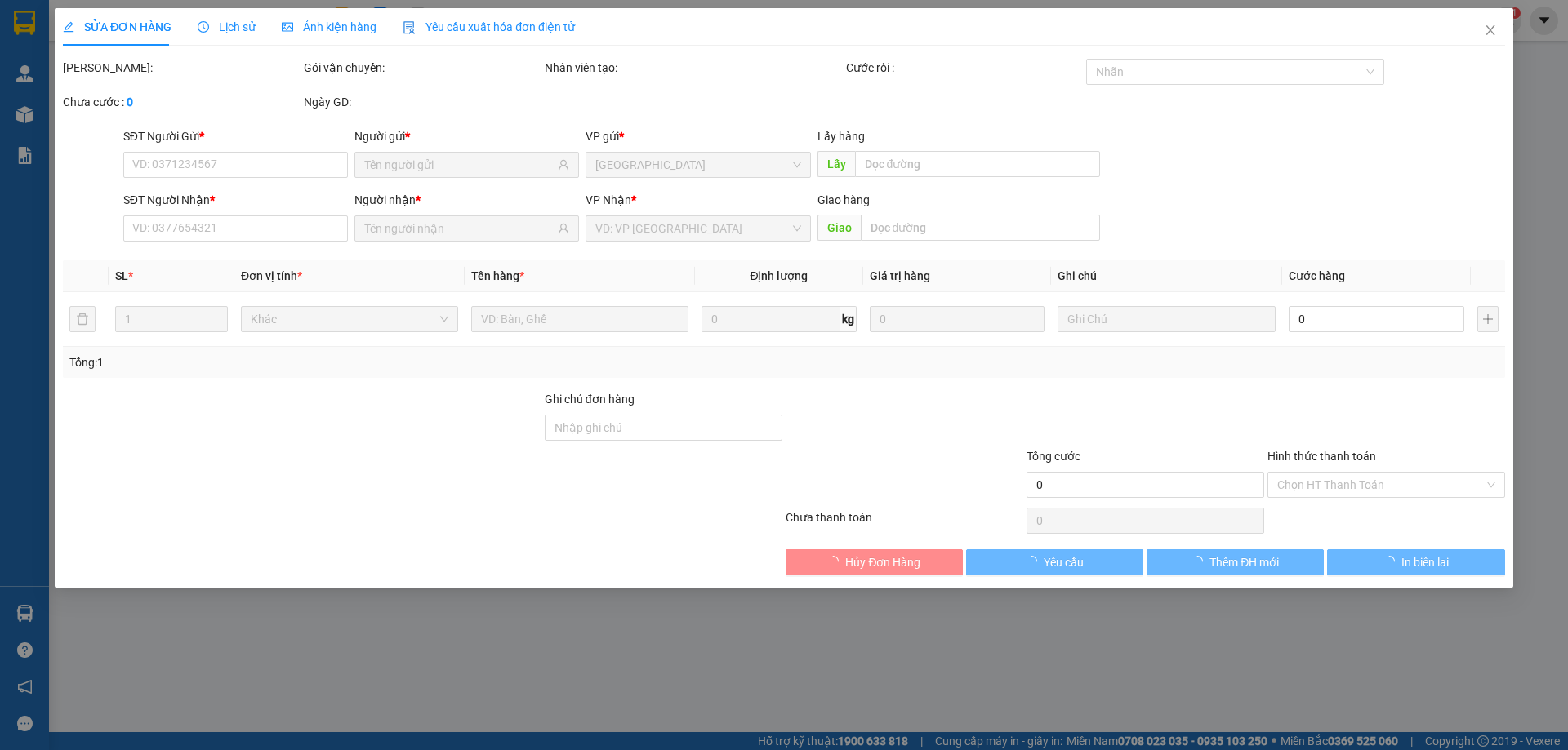
type input "30.000"
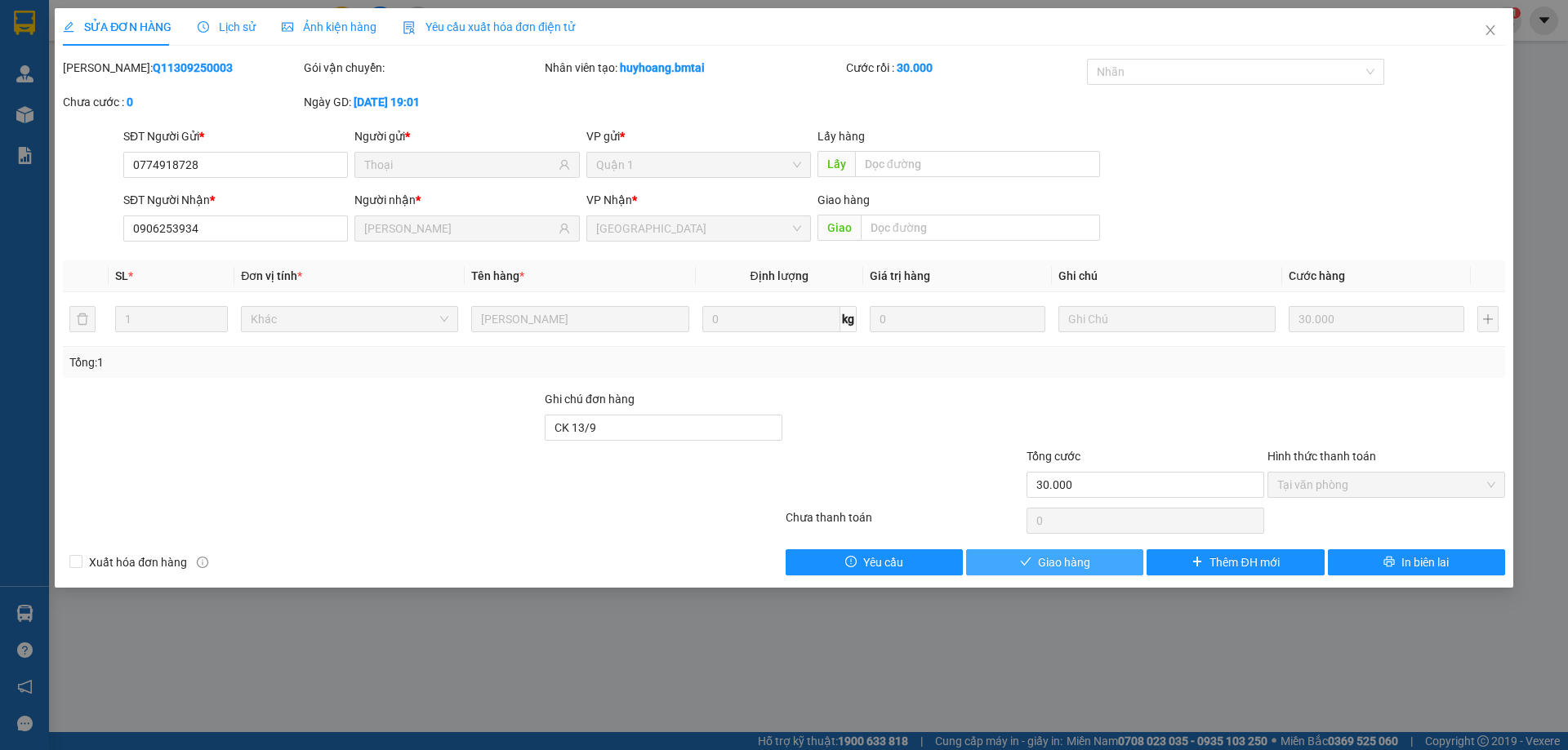
click at [1058, 563] on span "Giao hàng" at bounding box center [1064, 562] width 52 height 18
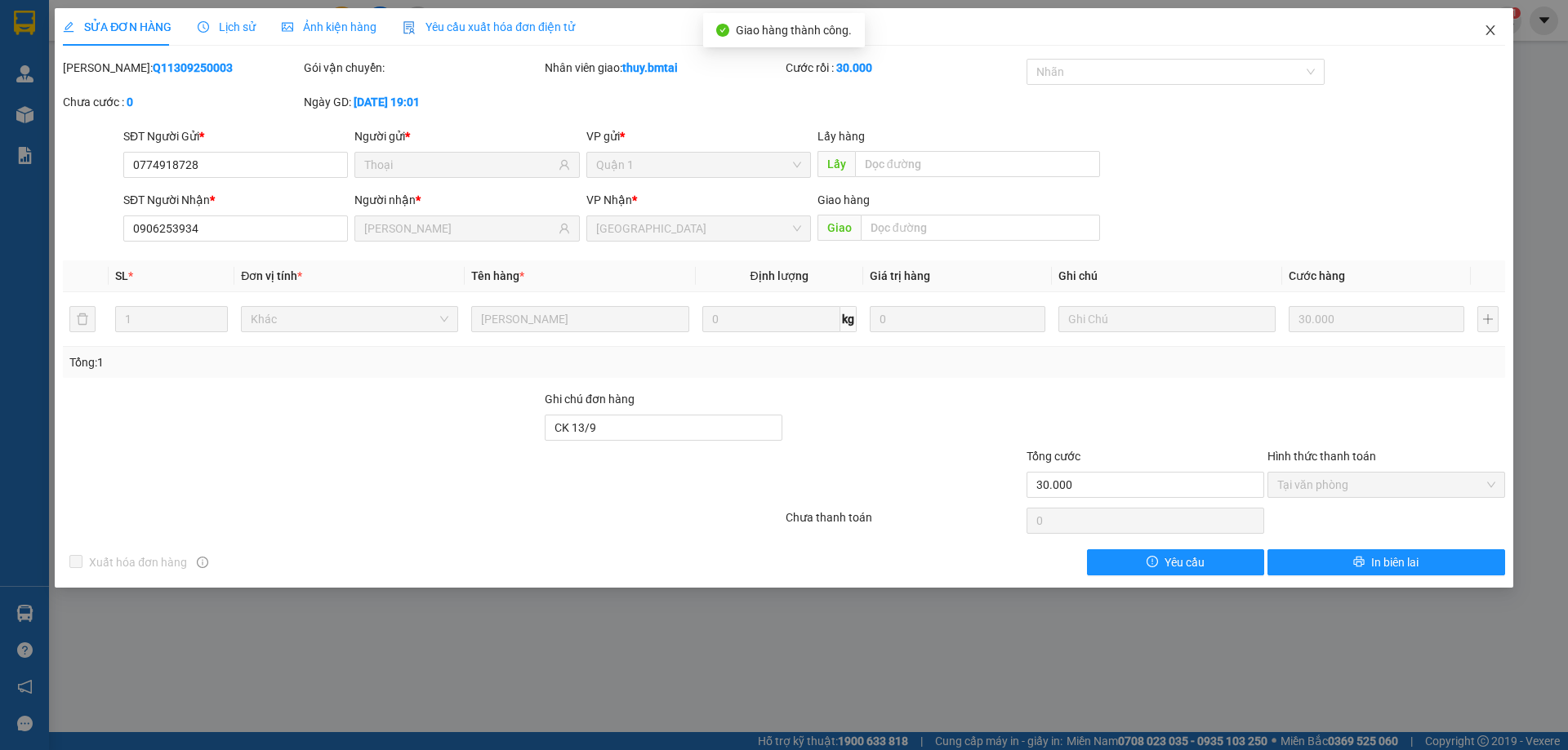
click at [1487, 31] on icon "close" at bounding box center [1490, 29] width 13 height 13
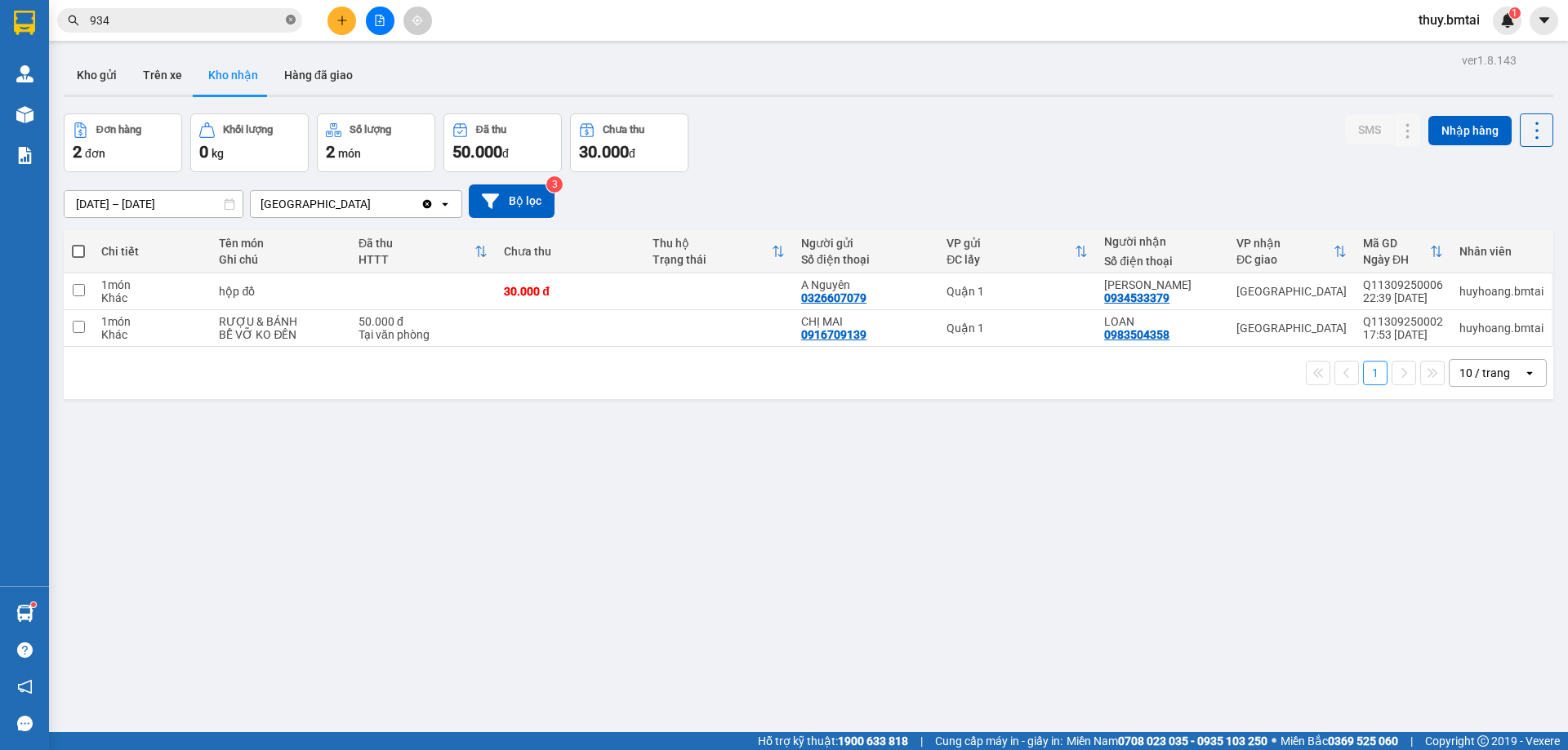
click at [288, 22] on icon "close-circle" at bounding box center [290, 19] width 10 height 10
click at [249, 22] on input "text" at bounding box center [186, 20] width 193 height 18
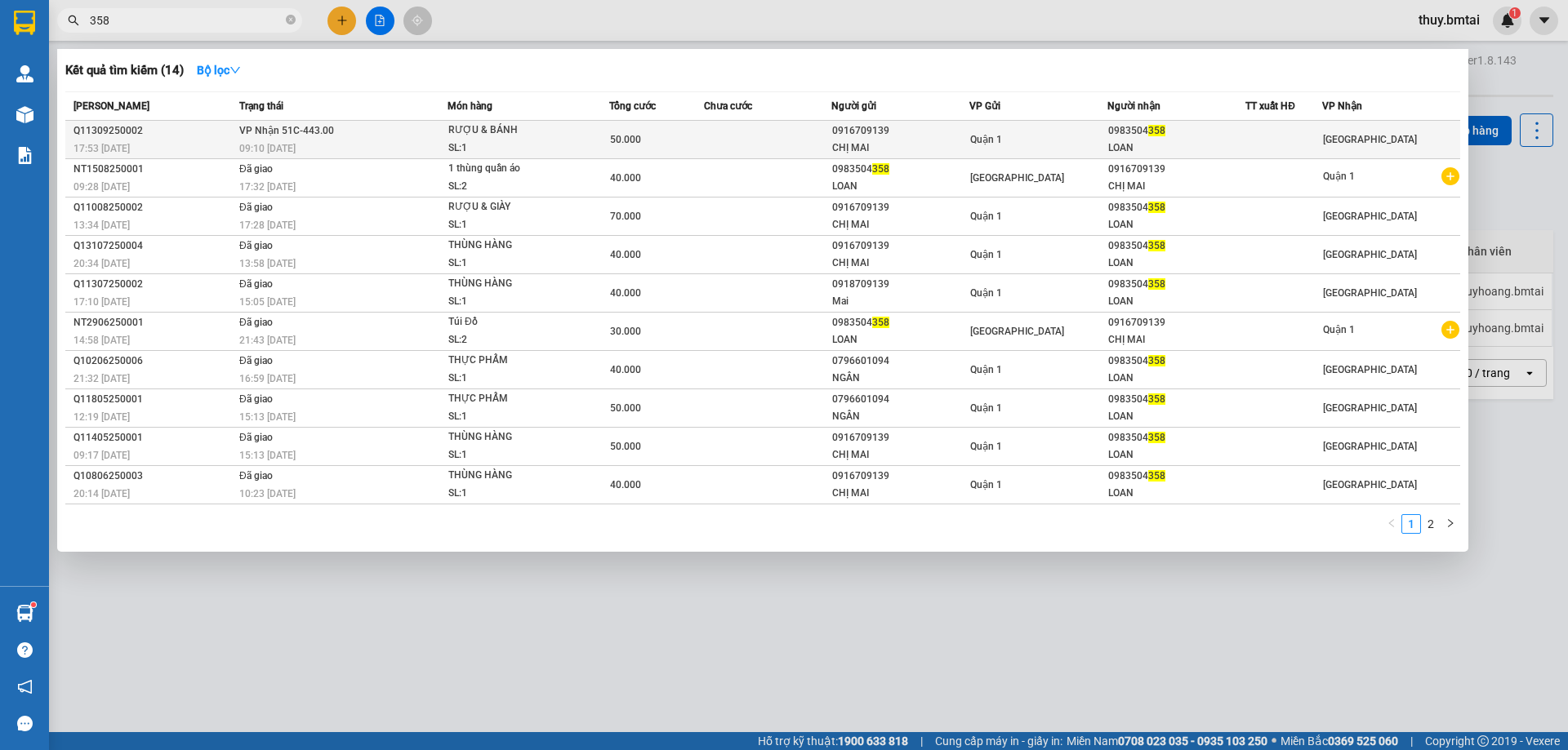
type input "358"
click at [786, 141] on td at bounding box center [767, 140] width 127 height 38
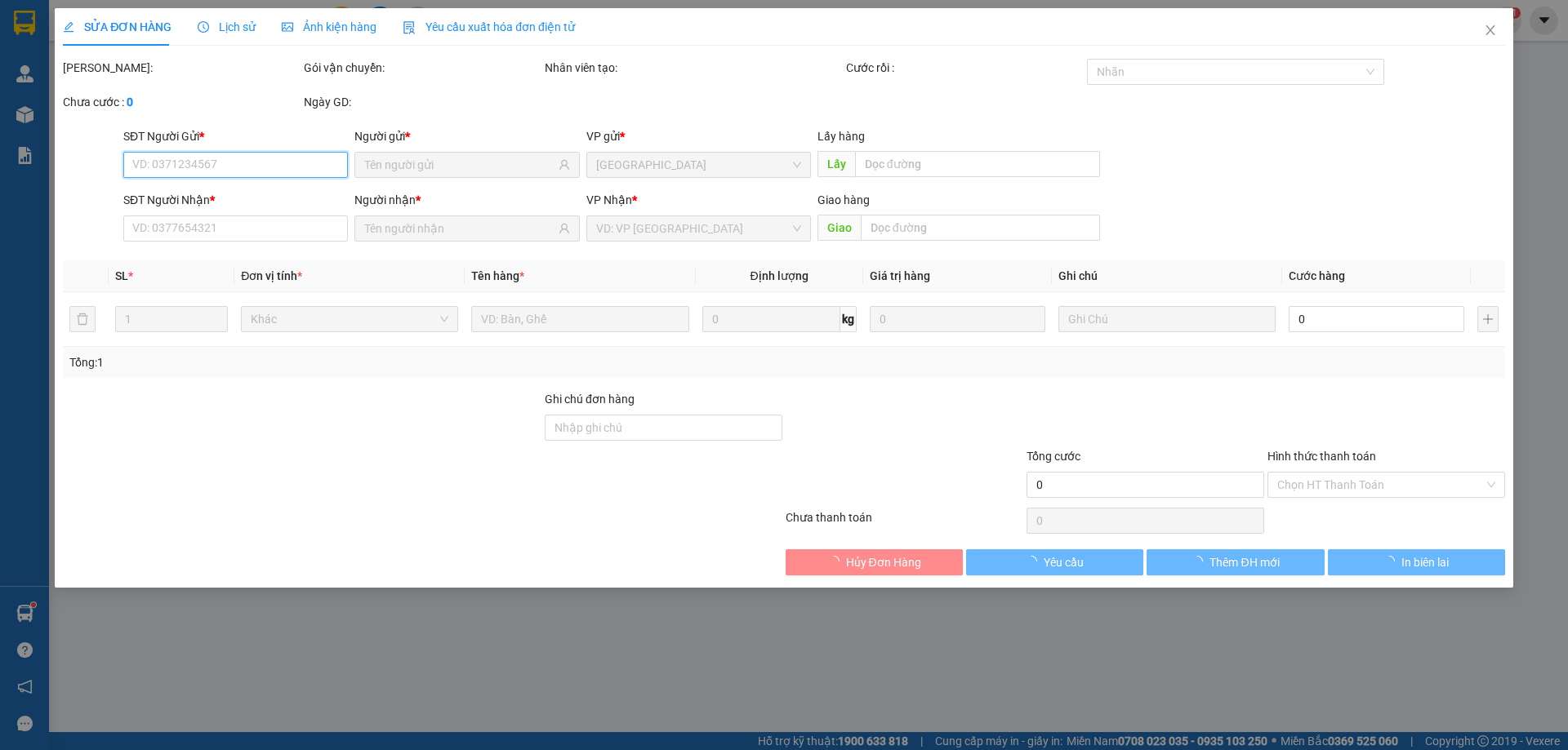
type input "0916709139"
type input "CHỊ MAI"
type input "0983504358"
type input "LOAN"
type input "TM 13/9"
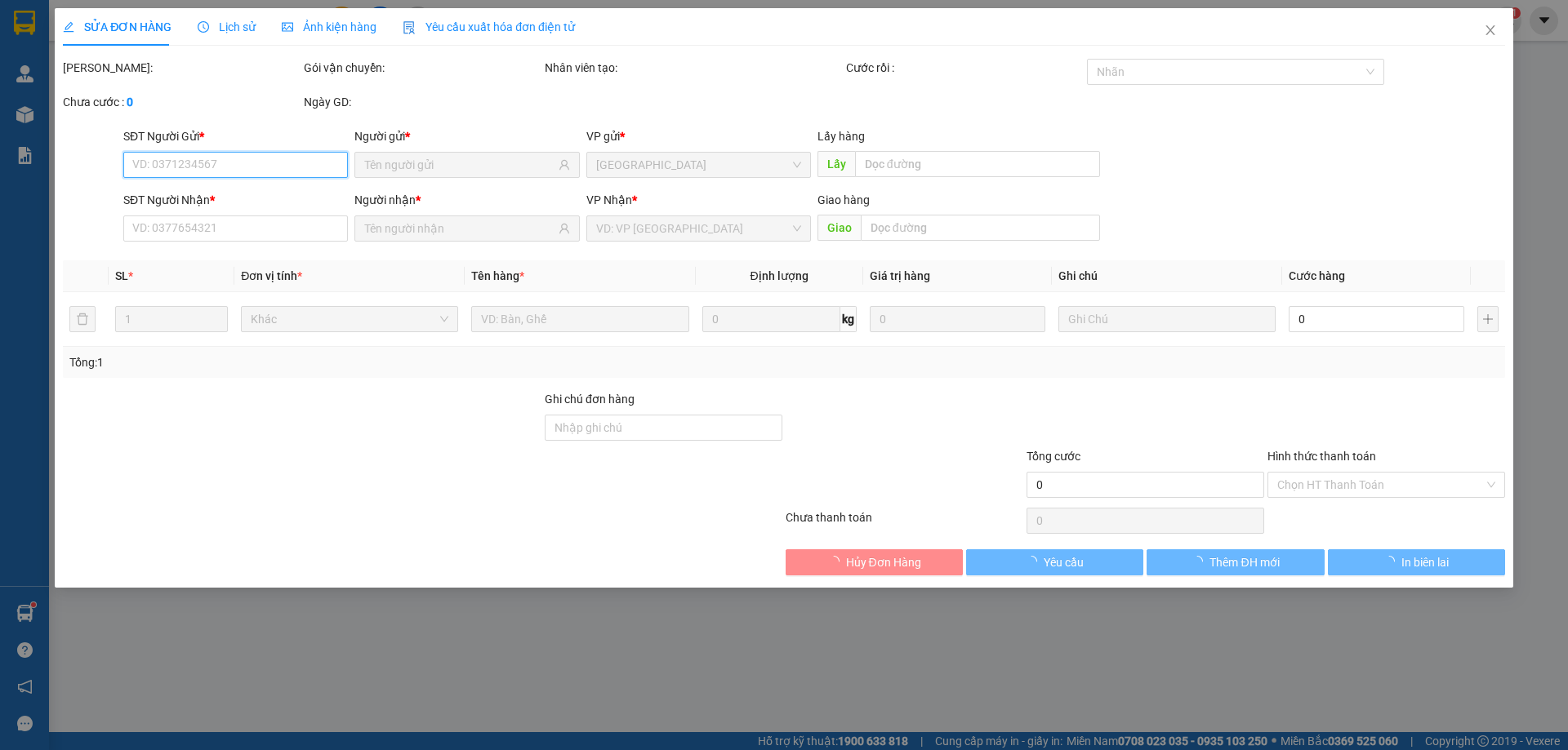
type input "50.000"
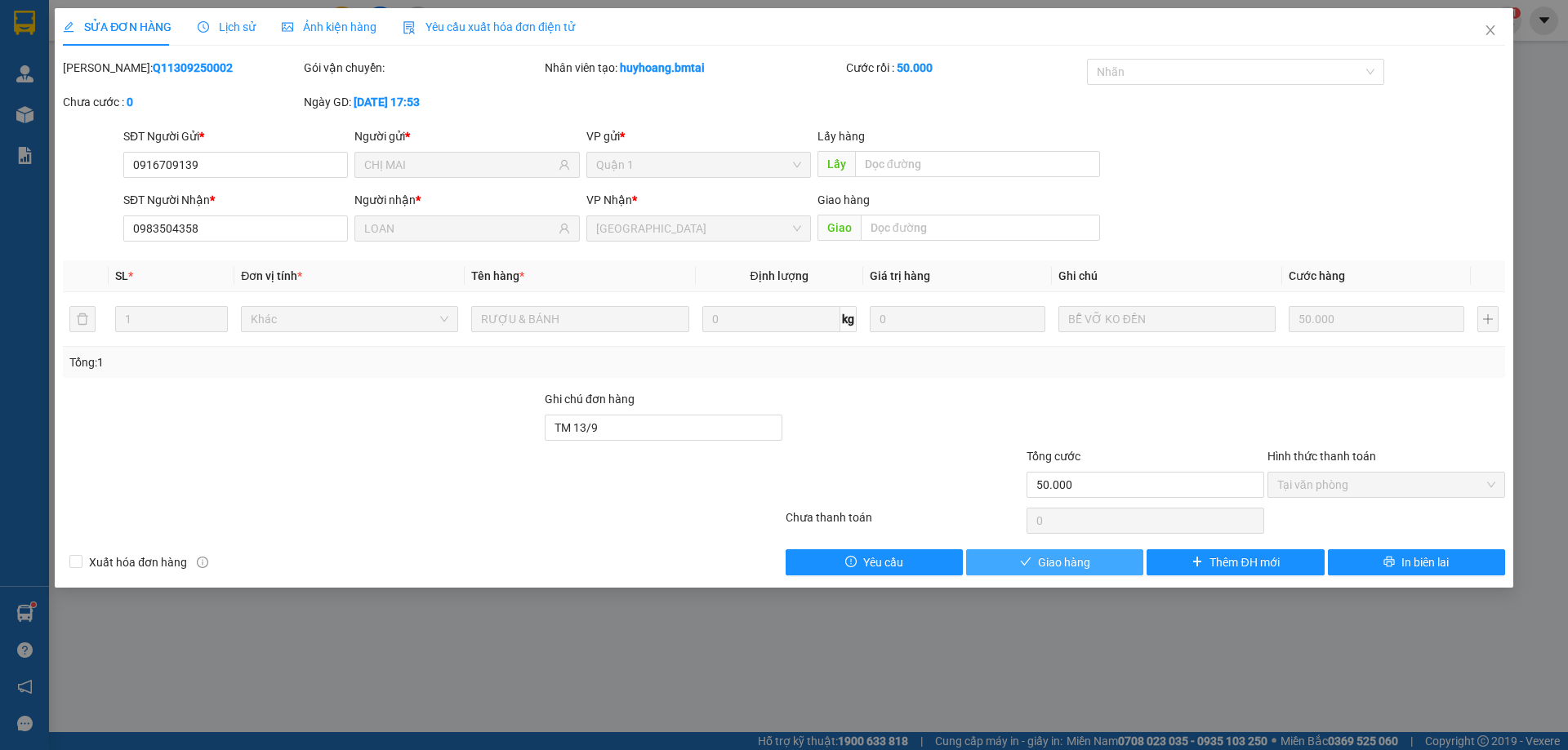
click at [1057, 568] on span "Giao hàng" at bounding box center [1064, 562] width 52 height 18
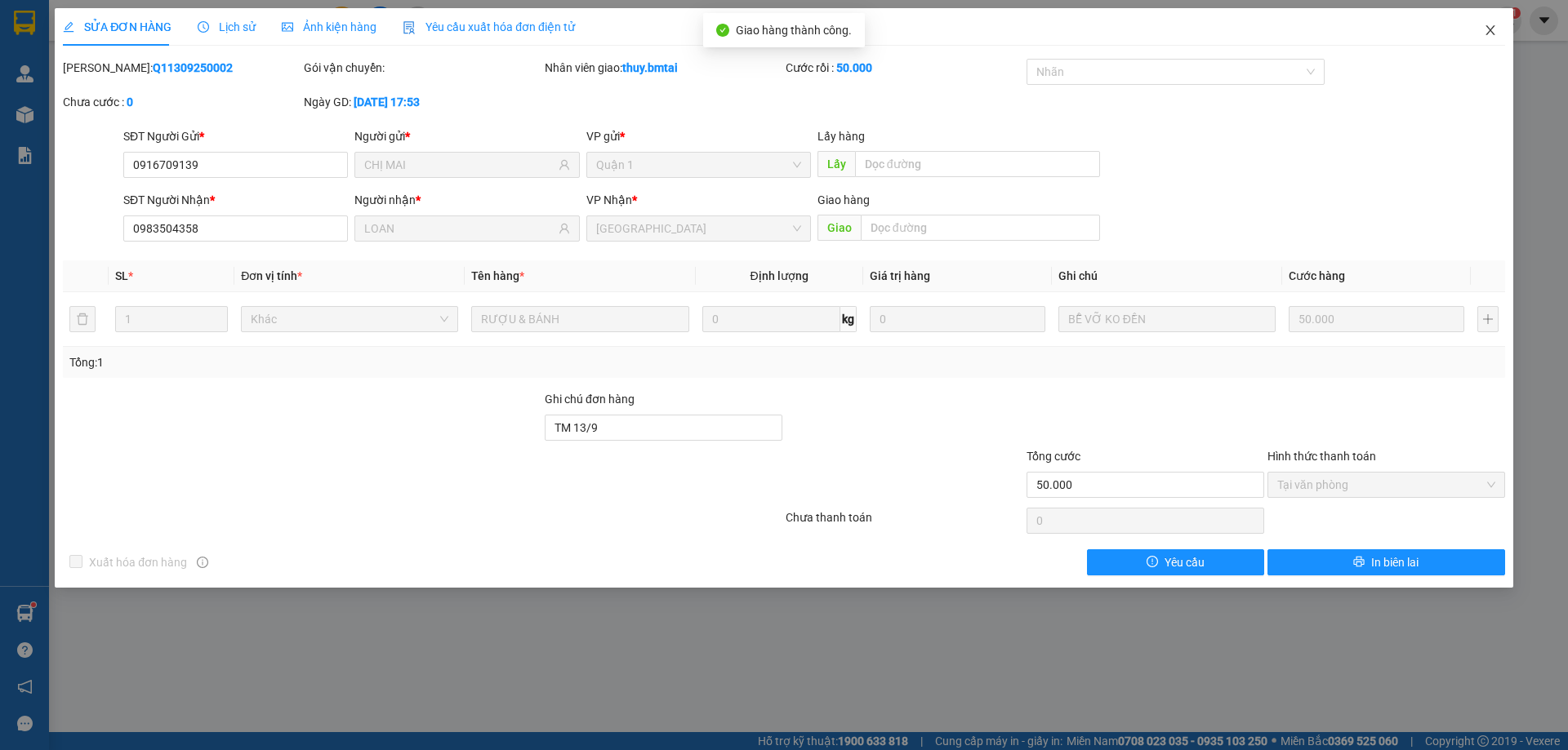
click at [1495, 32] on icon "close" at bounding box center [1490, 29] width 13 height 13
